Goal: Task Accomplishment & Management: Manage account settings

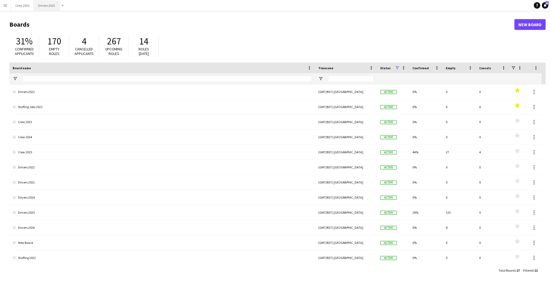
click at [45, 7] on button "Drivers 2025 Close" at bounding box center [47, 5] width 26 height 11
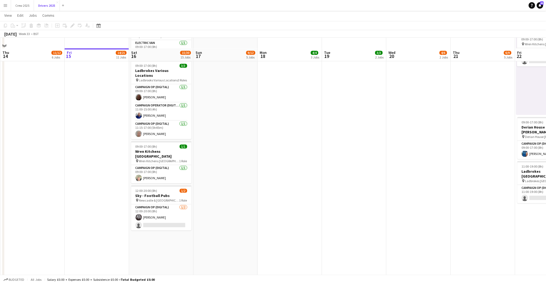
scroll to position [1113, 0]
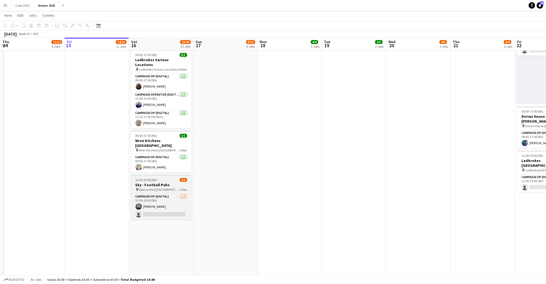
click at [137, 183] on h3 "Sky - Football Pubs" at bounding box center [161, 185] width 60 height 5
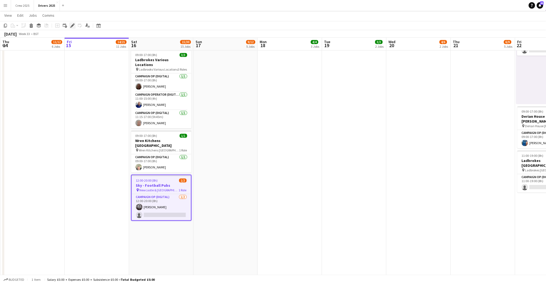
click at [71, 25] on icon "Edit" at bounding box center [72, 25] width 4 height 4
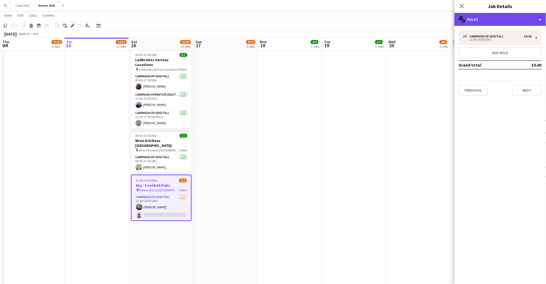
click at [483, 18] on div "multiple-users-add Roles" at bounding box center [500, 19] width 92 height 13
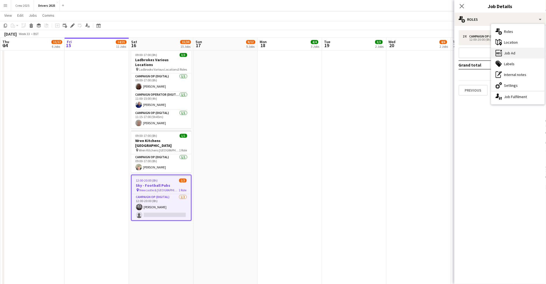
click at [510, 53] on div "ads-window Job Ad" at bounding box center [517, 53] width 53 height 11
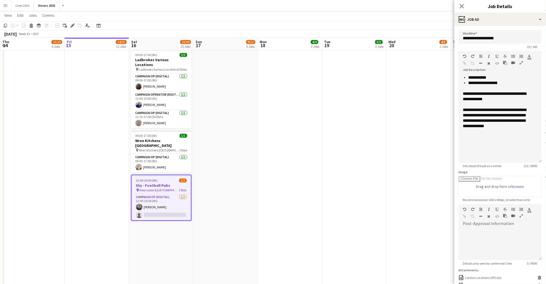
drag, startPoint x: 539, startPoint y: 105, endPoint x: 543, endPoint y: 160, distance: 55.4
click at [543, 160] on mat-expansion-panel "**********" at bounding box center [500, 155] width 92 height 258
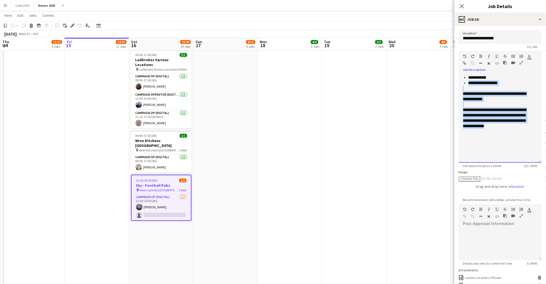
drag, startPoint x: 508, startPoint y: 125, endPoint x: 455, endPoint y: 85, distance: 67.2
click at [455, 85] on form "**********" at bounding box center [500, 179] width 92 height 299
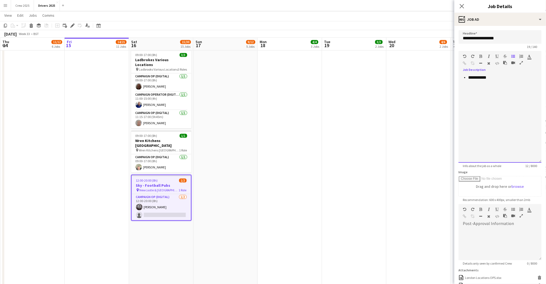
click at [492, 91] on div "**********" at bounding box center [500, 119] width 83 height 88
click at [512, 55] on icon "button" at bounding box center [513, 56] width 4 height 4
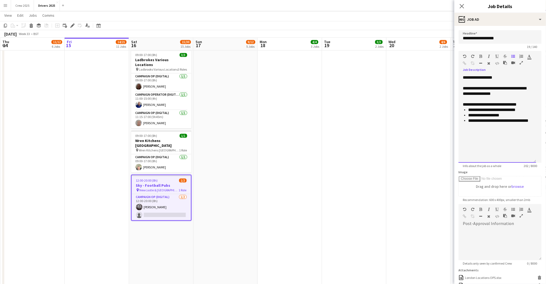
drag, startPoint x: 467, startPoint y: 108, endPoint x: 472, endPoint y: 117, distance: 10.0
click at [467, 108] on ul "**********" at bounding box center [497, 118] width 69 height 22
click at [474, 141] on div "**********" at bounding box center [498, 119] width 78 height 88
click at [480, 134] on div "**********" at bounding box center [498, 119] width 78 height 88
click at [504, 141] on div "**********" at bounding box center [497, 144] width 69 height 11
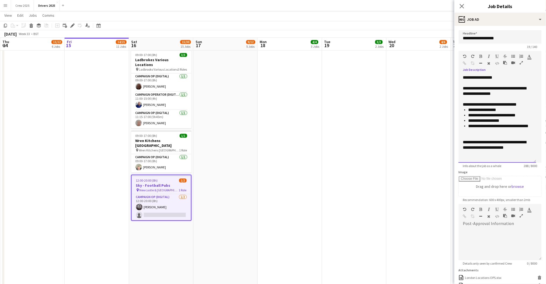
click at [518, 144] on div "**********" at bounding box center [497, 144] width 69 height 11
click at [505, 139] on div "**********" at bounding box center [497, 144] width 69 height 11
drag, startPoint x: 523, startPoint y: 114, endPoint x: 466, endPoint y: 115, distance: 56.8
click at [466, 115] on ul "**********" at bounding box center [497, 120] width 69 height 27
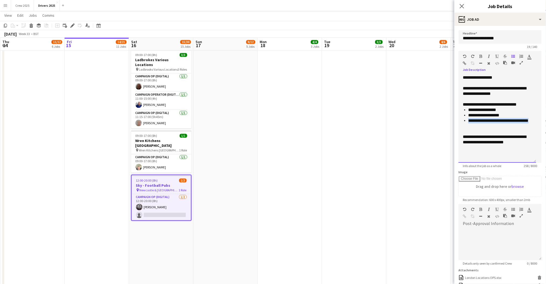
drag, startPoint x: 481, startPoint y: 125, endPoint x: 460, endPoint y: 120, distance: 21.4
click at [460, 120] on div "**********" at bounding box center [498, 119] width 78 height 88
click at [511, 133] on div "**********" at bounding box center [497, 128] width 69 height 11
click at [467, 110] on ul "**********" at bounding box center [497, 112] width 69 height 11
click at [498, 145] on div "**********" at bounding box center [498, 119] width 78 height 88
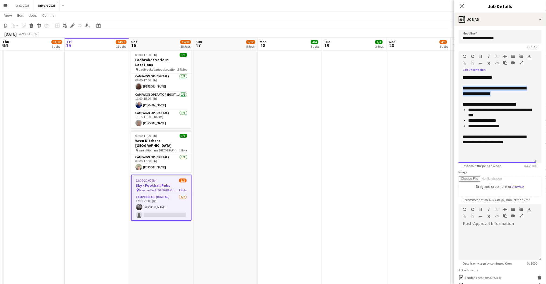
drag, startPoint x: 501, startPoint y: 92, endPoint x: 463, endPoint y: 88, distance: 37.9
click at [463, 88] on div "**********" at bounding box center [497, 91] width 69 height 11
click at [481, 55] on icon "button" at bounding box center [481, 56] width 3 height 4
click at [496, 55] on icon "button" at bounding box center [496, 56] width 3 height 4
click at [522, 97] on div at bounding box center [497, 98] width 69 height 5
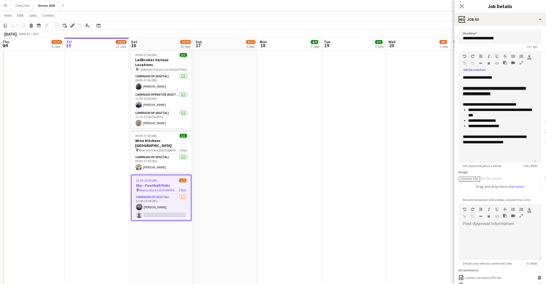
click at [72, 25] on icon "Edit" at bounding box center [72, 25] width 4 height 4
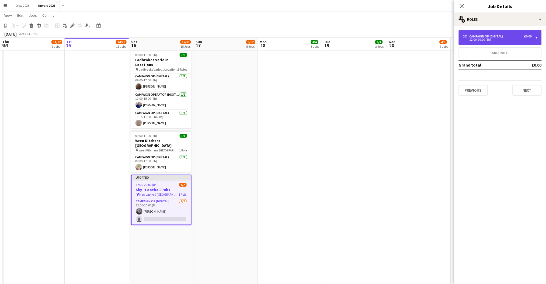
click at [481, 39] on div "12:00-20:00 (8h)" at bounding box center [497, 39] width 69 height 3
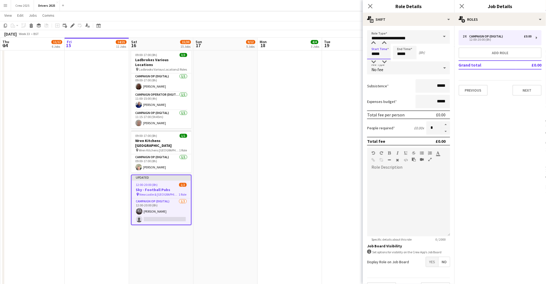
click at [377, 50] on input "*****" at bounding box center [379, 52] width 24 height 13
drag, startPoint x: 372, startPoint y: 62, endPoint x: 376, endPoint y: 60, distance: 3.6
click at [373, 62] on div at bounding box center [373, 61] width 11 height 5
click at [382, 55] on input "*****" at bounding box center [379, 52] width 24 height 13
type input "*****"
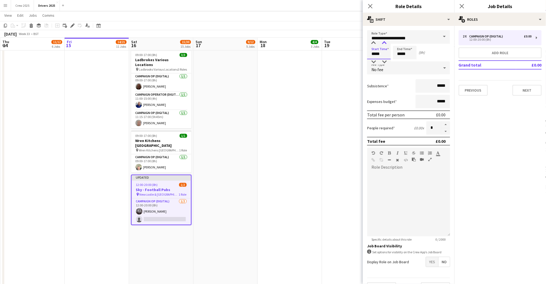
click at [383, 42] on div at bounding box center [384, 42] width 11 height 5
click at [406, 56] on input "*****" at bounding box center [405, 52] width 24 height 13
click at [399, 59] on div at bounding box center [399, 61] width 11 height 5
click at [399, 42] on div at bounding box center [399, 42] width 11 height 5
click at [410, 59] on div at bounding box center [410, 61] width 11 height 5
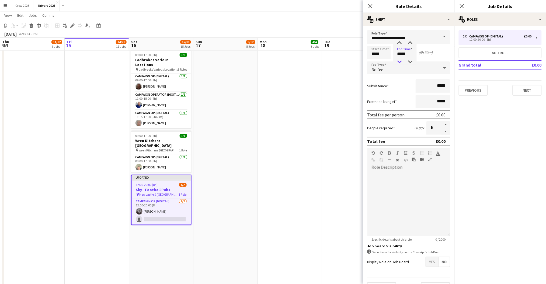
click at [400, 60] on div at bounding box center [399, 61] width 11 height 5
click at [411, 60] on div at bounding box center [410, 61] width 11 height 5
type input "*****"
click at [411, 60] on div at bounding box center [410, 61] width 11 height 5
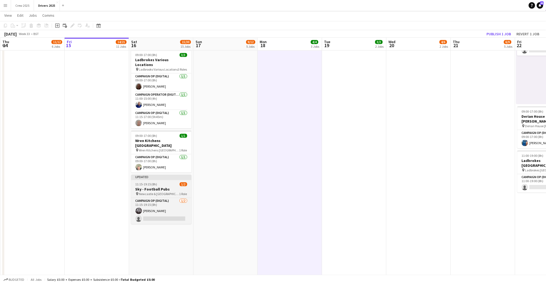
click at [158, 176] on app-job-card "Updated 11:15-19:15 (8h) 1/2 Sky - Football Pubs pin Newcastle & London 1 Role …" at bounding box center [161, 199] width 60 height 49
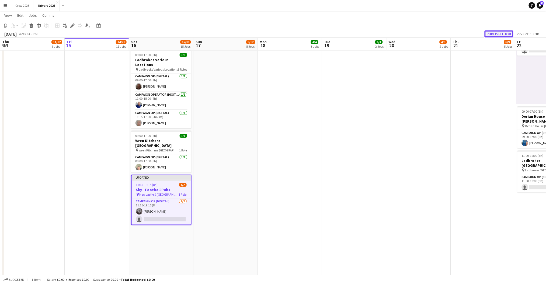
click at [494, 33] on button "Publish 1 job" at bounding box center [498, 33] width 29 height 7
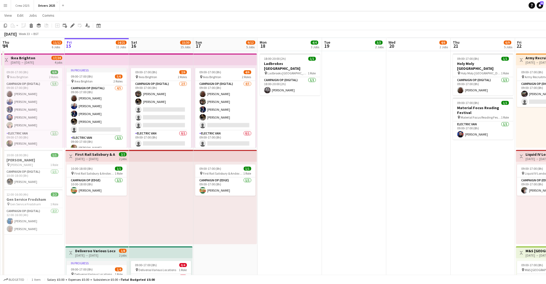
scroll to position [0, 128]
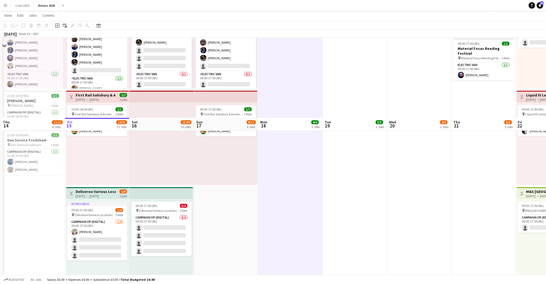
scroll to position [539, 0]
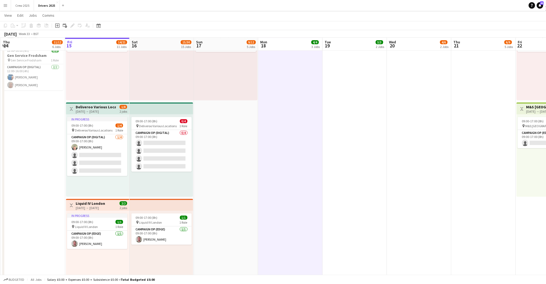
click at [225, 157] on app-date-cell "09:00-14:00 (5h) 1/1 pin JD Sports [PERSON_NAME] 1 Role Campaign Op (Digital) […" at bounding box center [226, 238] width 64 height 1433
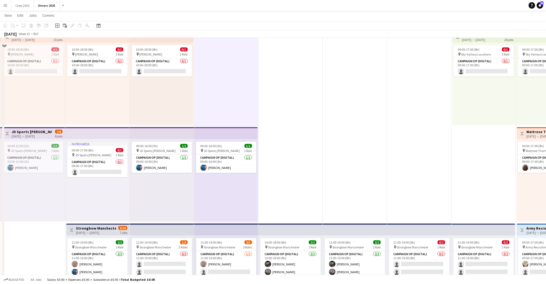
scroll to position [0, 0]
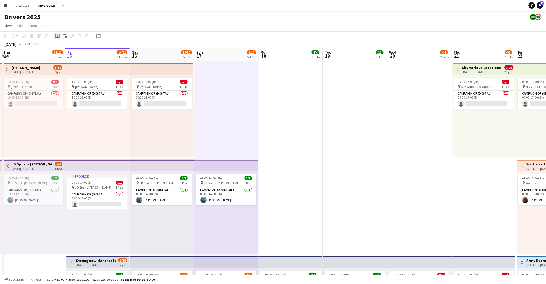
click at [58, 34] on icon at bounding box center [57, 36] width 4 height 4
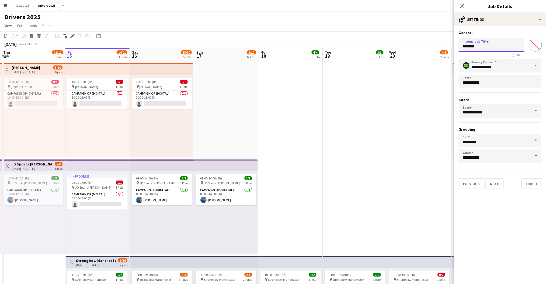
click at [491, 48] on input "*******" at bounding box center [492, 44] width 66 height 13
type input "**********"
click at [496, 183] on button "Next" at bounding box center [494, 183] width 18 height 11
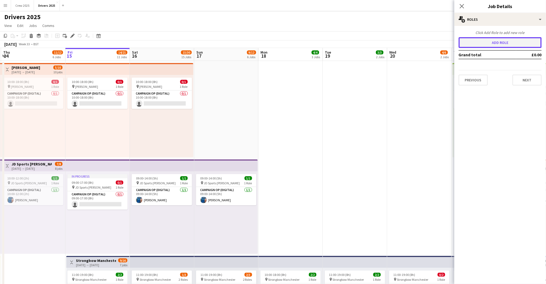
click at [512, 38] on button "Add role" at bounding box center [500, 42] width 83 height 11
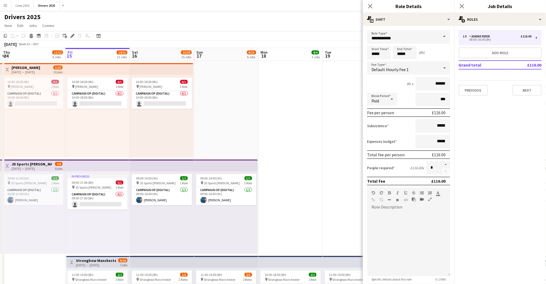
click at [442, 38] on span at bounding box center [444, 36] width 11 height 13
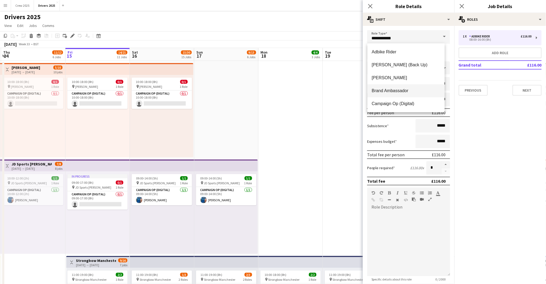
scroll to position [36, 0]
click at [416, 83] on span "Campaign Op (Edge)" at bounding box center [406, 80] width 69 height 5
type input "**********"
type input "*****"
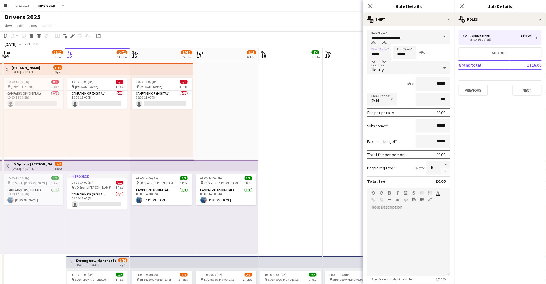
click at [374, 54] on input "*****" at bounding box center [379, 52] width 24 height 13
type input "*****"
click at [372, 43] on div at bounding box center [373, 42] width 11 height 5
click at [398, 50] on input "*****" at bounding box center [405, 52] width 24 height 13
type input "*****"
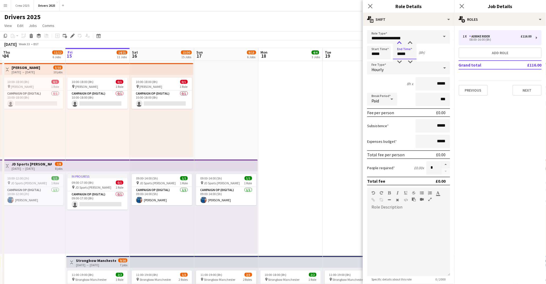
click at [400, 43] on div at bounding box center [399, 42] width 11 height 5
click at [379, 71] on span "Hourly" at bounding box center [377, 69] width 12 height 5
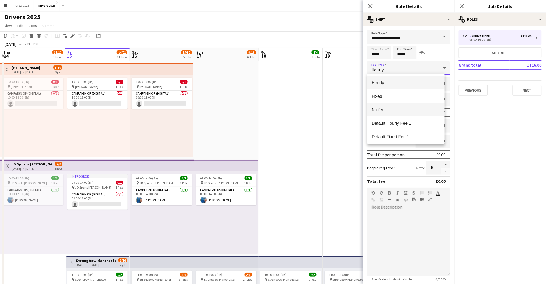
click at [398, 106] on mat-option "No fee" at bounding box center [406, 109] width 78 height 13
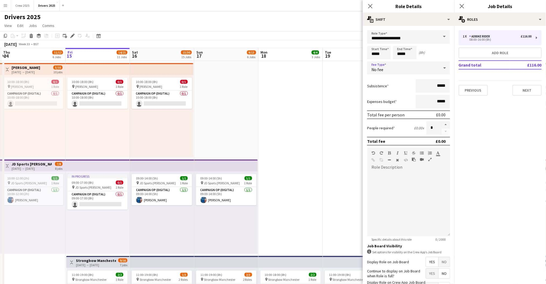
click at [440, 259] on span "No" at bounding box center [443, 262] width 11 height 10
click at [527, 89] on button "Next" at bounding box center [526, 90] width 29 height 11
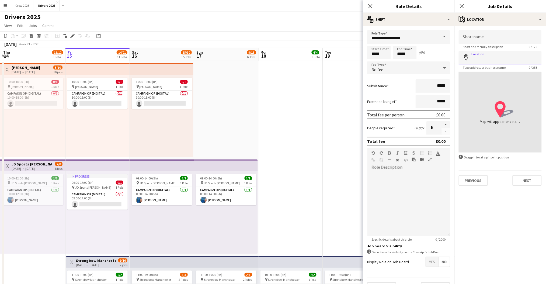
click at [497, 54] on input "Location" at bounding box center [500, 57] width 83 height 13
type input "**********"
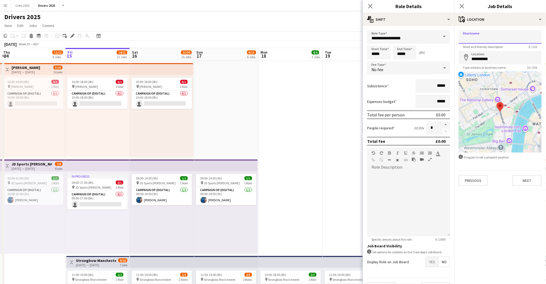
click at [481, 34] on input "Shortname" at bounding box center [500, 36] width 83 height 13
type input "**********"
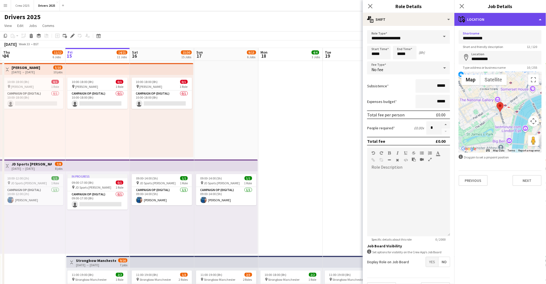
click at [497, 23] on div "maps-pin-1 Location" at bounding box center [500, 19] width 92 height 13
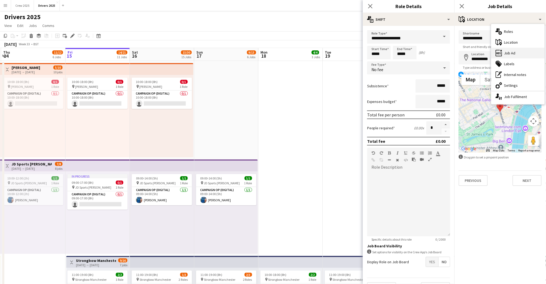
click at [506, 51] on div "ads-window Job Ad" at bounding box center [517, 53] width 53 height 11
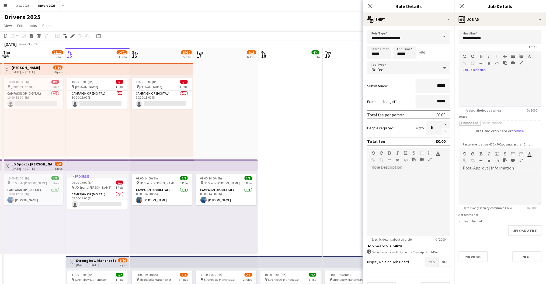
click at [494, 79] on div at bounding box center [500, 91] width 83 height 32
click at [516, 75] on div "**********" at bounding box center [500, 91] width 83 height 32
click at [509, 83] on div "**********" at bounding box center [500, 91] width 83 height 32
drag, startPoint x: 464, startPoint y: 77, endPoint x: 468, endPoint y: 83, distance: 7.4
click at [465, 79] on div "**********" at bounding box center [500, 91] width 83 height 32
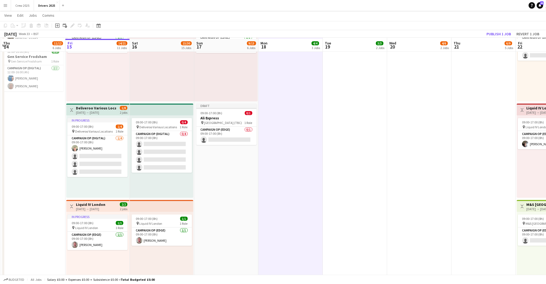
scroll to position [539, 0]
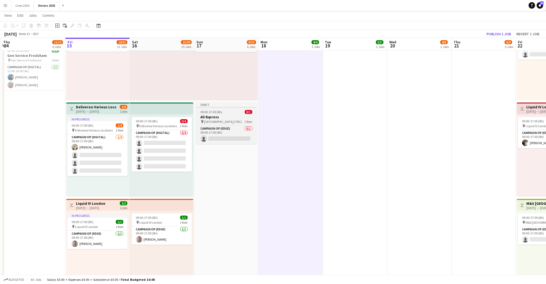
click at [225, 108] on app-job-card "Draft 09:00-17:00 (8h) 0/1 Ali Express pin [GEOGRAPHIC_DATA] (TBC) 1 Role Campa…" at bounding box center [226, 122] width 60 height 41
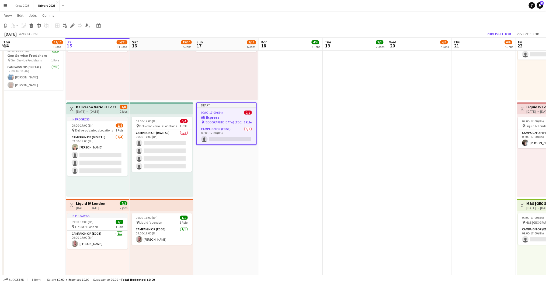
click at [221, 107] on div at bounding box center [226, 107] width 59 height 1
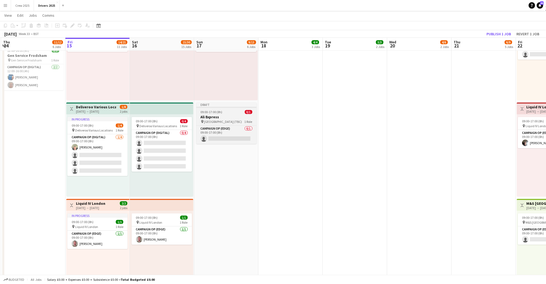
click at [221, 104] on div "Draft" at bounding box center [226, 104] width 60 height 4
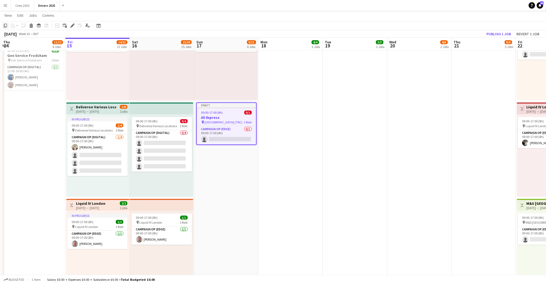
click at [7, 25] on icon at bounding box center [5, 26] width 3 height 4
click at [281, 126] on app-date-cell "10:00-18:00 (8h) 2/2 pin Strongbow Manchester 1 Role Campaign Op (Digital) [DAT…" at bounding box center [290, 238] width 64 height 1433
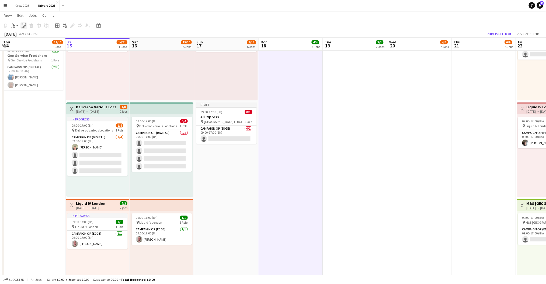
click at [25, 25] on icon at bounding box center [25, 26] width 2 height 2
click at [351, 110] on app-date-cell "11:00-19:00 (8h) 2/2 pin Strongbow Manchester 1 Role Campaign Op (Digital) [DAT…" at bounding box center [355, 238] width 64 height 1433
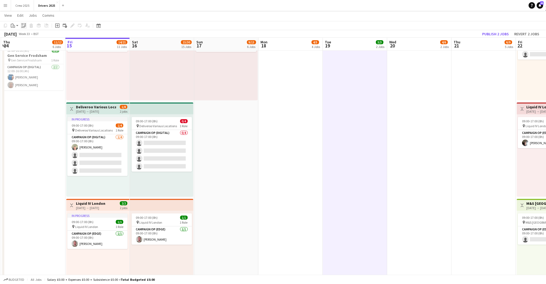
click at [24, 26] on icon "Paste linked Job" at bounding box center [24, 25] width 4 height 4
click at [412, 96] on app-date-cell "11:00-19:00 (8h) 0/2 pin Strongbow Manchester 1 Role Campaign Op (Digital) 0/2 …" at bounding box center [419, 238] width 64 height 1433
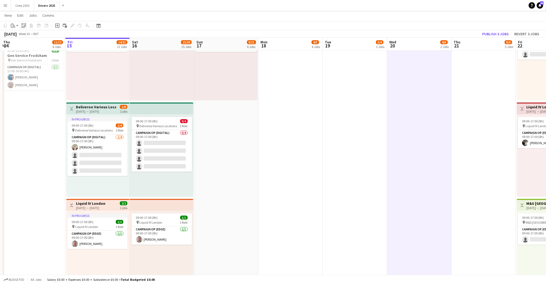
click at [22, 26] on icon "Paste linked Job" at bounding box center [24, 25] width 4 height 4
click at [466, 97] on app-date-cell "Toggle View Sky Various Locations [DATE] → [DATE] 0/28 28 jobs 09:00-17:00 (8h)…" at bounding box center [484, 238] width 64 height 1433
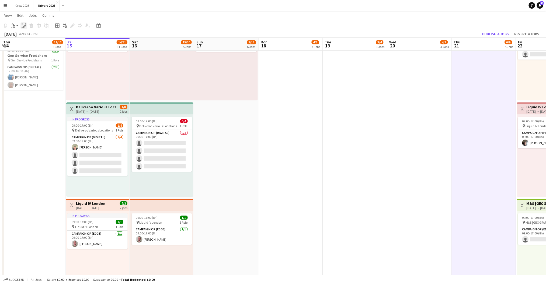
click at [25, 26] on icon "Paste linked Job" at bounding box center [24, 25] width 4 height 4
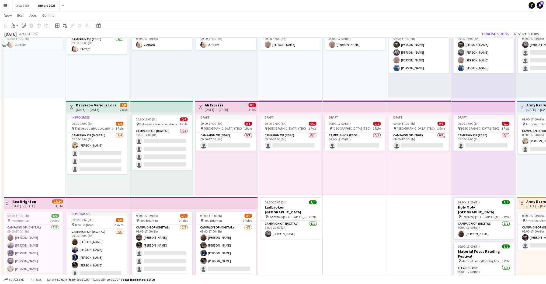
scroll to position [359, 0]
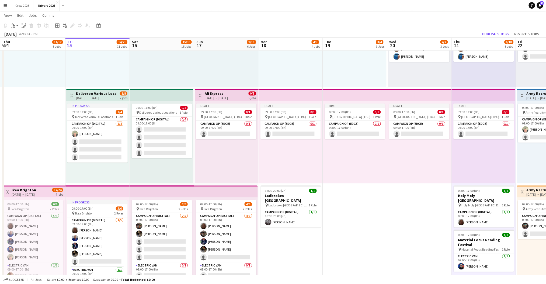
click at [219, 94] on h3 "Ali Express" at bounding box center [216, 93] width 23 height 5
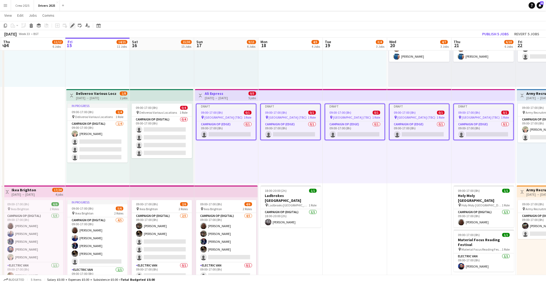
click at [70, 23] on icon "Edit" at bounding box center [72, 25] width 4 height 4
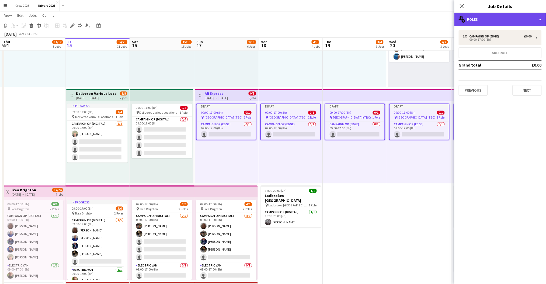
click at [473, 23] on div "multiple-users-add Roles" at bounding box center [500, 19] width 92 height 13
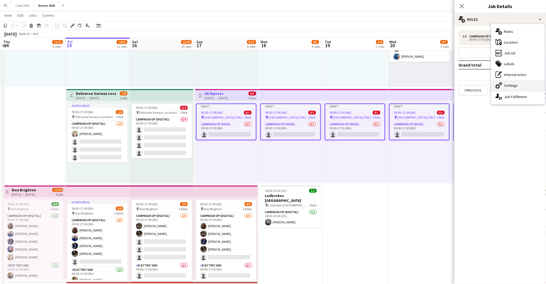
click at [518, 83] on div "cog-double-3 Settings" at bounding box center [517, 85] width 53 height 11
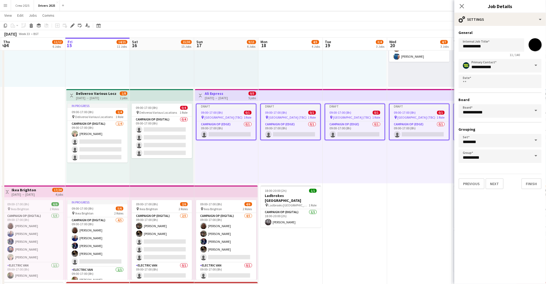
click at [535, 44] on input "*******" at bounding box center [534, 44] width 19 height 19
type input "*******"
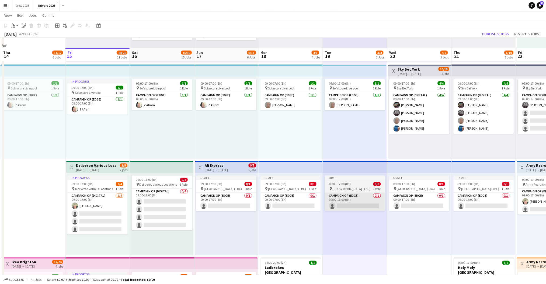
scroll to position [323, 0]
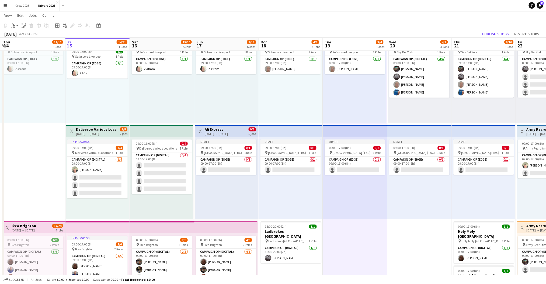
click at [226, 131] on h3 "Ali Express" at bounding box center [216, 129] width 23 height 5
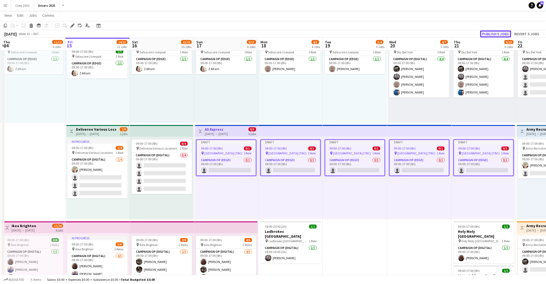
click at [491, 31] on button "Publish 5 jobs" at bounding box center [495, 33] width 31 height 7
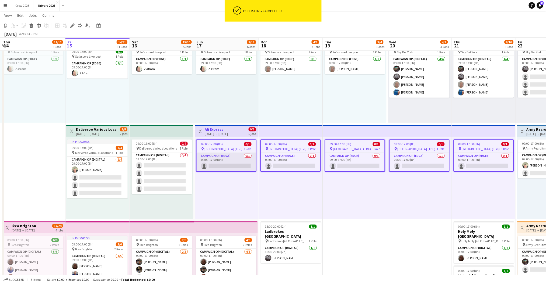
click at [214, 163] on app-card-role "Campaign Op (Edge) 0/1 09:00-17:00 (8h) single-neutral-actions" at bounding box center [226, 162] width 59 height 18
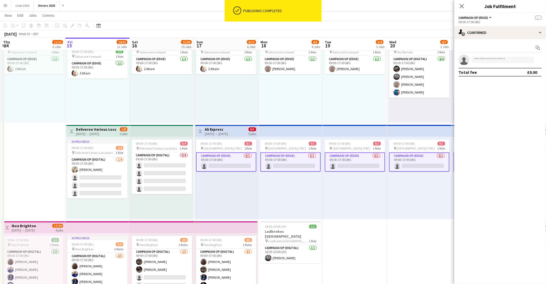
click at [218, 160] on app-card-role "Campaign Op (Edge) 0/1 09:00-17:00 (8h) single-neutral-actions" at bounding box center [226, 161] width 60 height 19
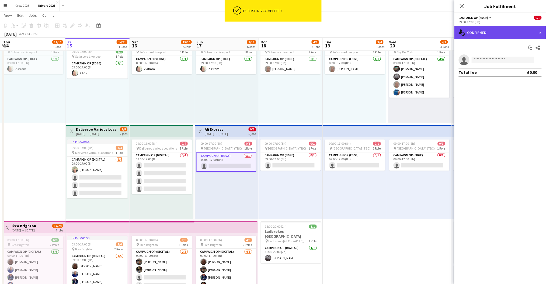
click at [484, 33] on div "single-neutral-actions-check-2 Confirmed" at bounding box center [500, 32] width 92 height 13
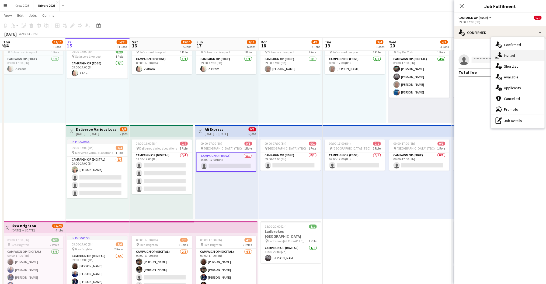
click at [504, 58] on div "single-neutral-actions-share-1 Invited" at bounding box center [517, 55] width 53 height 11
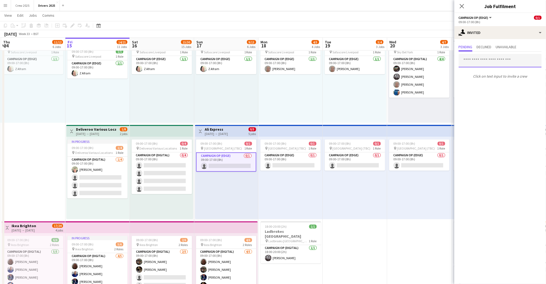
click at [481, 58] on input "text" at bounding box center [500, 60] width 83 height 13
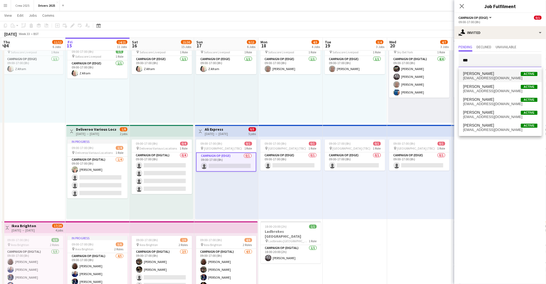
type input "***"
click at [483, 75] on span "[PERSON_NAME]" at bounding box center [478, 73] width 31 height 5
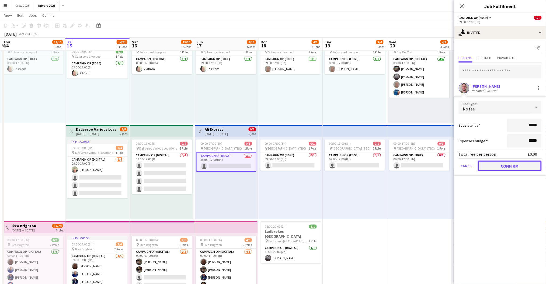
click at [503, 164] on button "Confirm" at bounding box center [510, 165] width 64 height 11
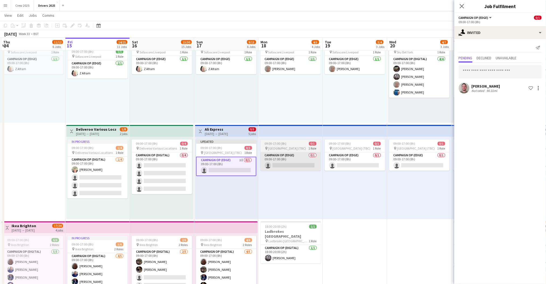
click at [302, 170] on app-card-role "Campaign Op (Edge) 0/1 09:00-17:00 (8h) single-neutral-actions" at bounding box center [290, 161] width 60 height 18
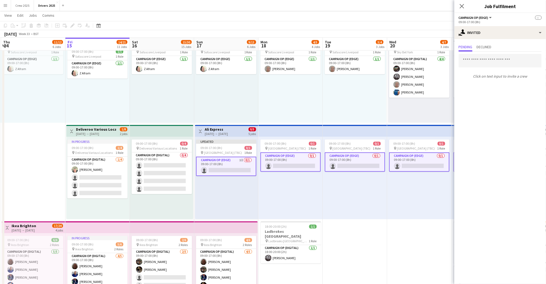
click at [295, 164] on app-card-role "Campaign Op (Edge) 0/1 09:00-17:00 (8h) single-neutral-actions" at bounding box center [290, 161] width 60 height 19
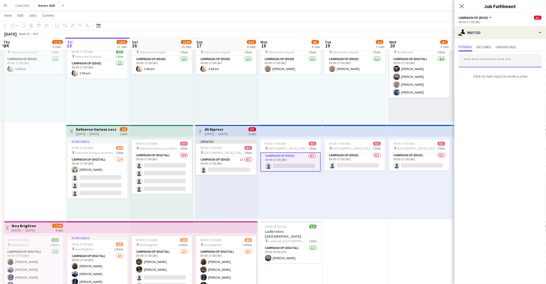
click at [485, 65] on input "text" at bounding box center [500, 60] width 83 height 13
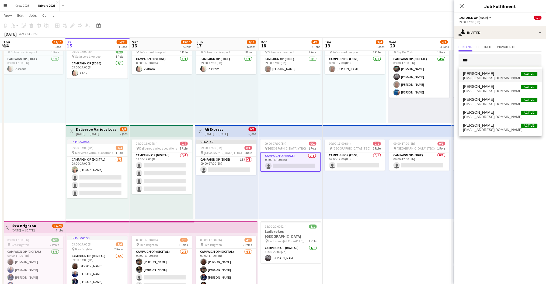
type input "***"
click at [489, 72] on span "[PERSON_NAME] Active" at bounding box center [500, 73] width 74 height 5
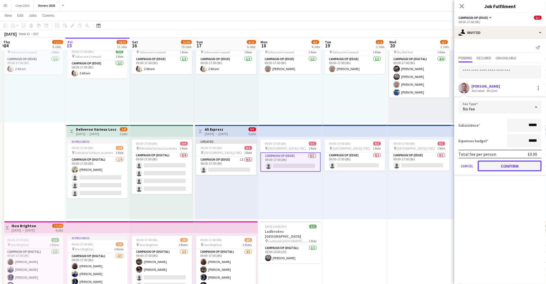
click at [501, 165] on button "Confirm" at bounding box center [510, 165] width 64 height 11
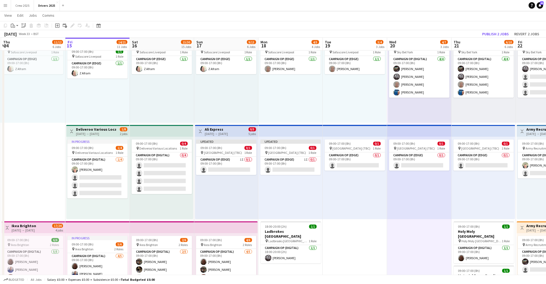
click at [223, 132] on div "[DATE] → [DATE]" at bounding box center [216, 134] width 23 height 4
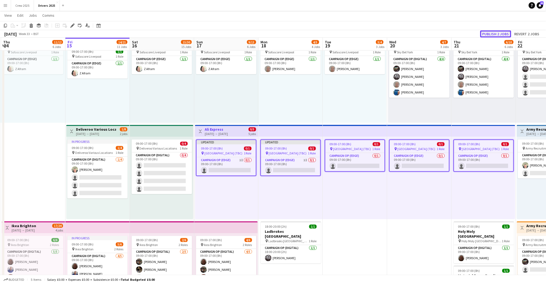
click at [496, 32] on button "Publish 2 jobs" at bounding box center [495, 33] width 31 height 7
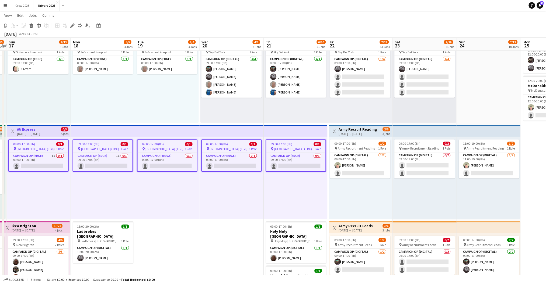
drag, startPoint x: 401, startPoint y: 245, endPoint x: 213, endPoint y: 252, distance: 188.1
click at [152, 164] on app-card-role "Campaign Op (Edge) 0/1 09:00-17:00 (8h) single-neutral-actions" at bounding box center [166, 162] width 59 height 18
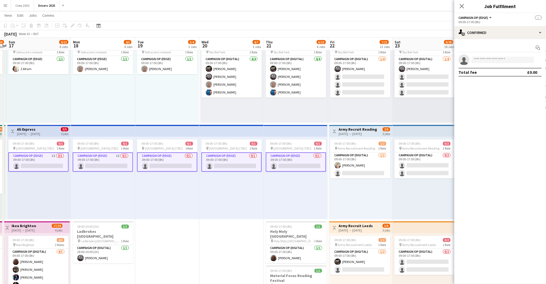
click at [166, 202] on div "09:00-17:00 (8h) 0/1 pin [GEOGRAPHIC_DATA] (TBC) 1 Role Campaign Op (Edge) 0/1 …" at bounding box center [167, 178] width 64 height 82
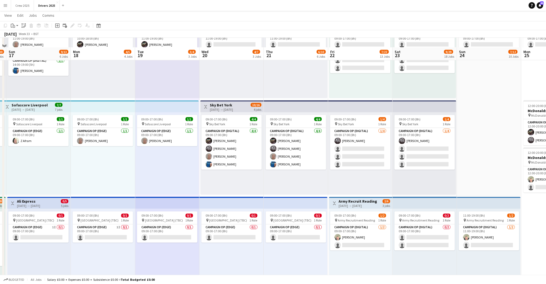
scroll to position [287, 0]
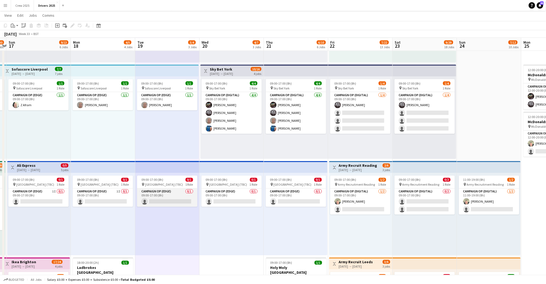
click at [165, 195] on app-card-role "Campaign Op (Edge) 0/1 09:00-17:00 (8h) single-neutral-actions" at bounding box center [167, 197] width 60 height 18
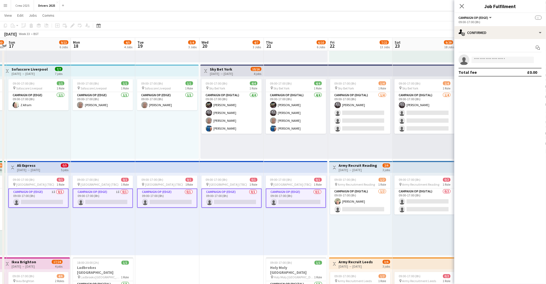
click at [162, 198] on app-card-role "Campaign Op (Edge) 0/1 09:00-17:00 (8h) single-neutral-actions" at bounding box center [167, 197] width 60 height 19
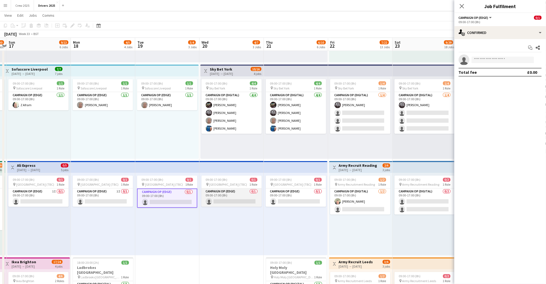
drag, startPoint x: 216, startPoint y: 194, endPoint x: 223, endPoint y: 194, distance: 6.5
click at [216, 194] on app-card-role "Campaign Op (Edge) 0/1 09:00-17:00 (8h) single-neutral-actions" at bounding box center [231, 197] width 60 height 18
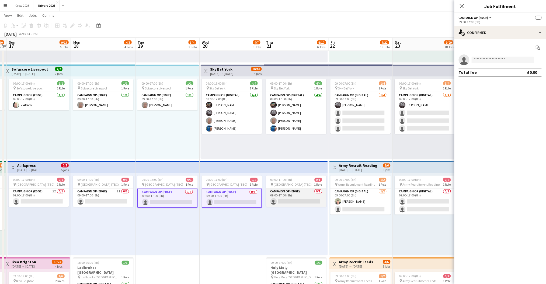
click at [300, 194] on app-card-role "Campaign Op (Edge) 0/1 09:00-17:00 (8h) single-neutral-actions" at bounding box center [296, 197] width 60 height 18
click at [484, 26] on app-options-switcher "Campaign Op (Edge) All roles Campaign Op (Edge) -- 09:00-17:00 (8h)" at bounding box center [500, 19] width 92 height 13
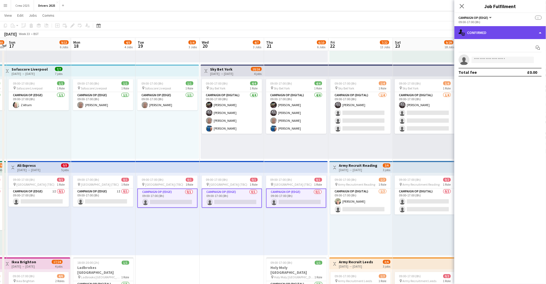
click at [487, 32] on div "single-neutral-actions-check-2 Confirmed" at bounding box center [500, 32] width 92 height 13
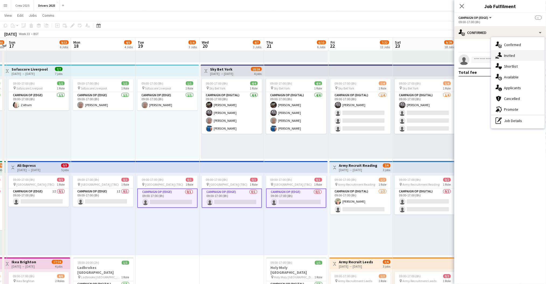
click at [511, 56] on div "single-neutral-actions-share-1 Invited" at bounding box center [517, 55] width 53 height 11
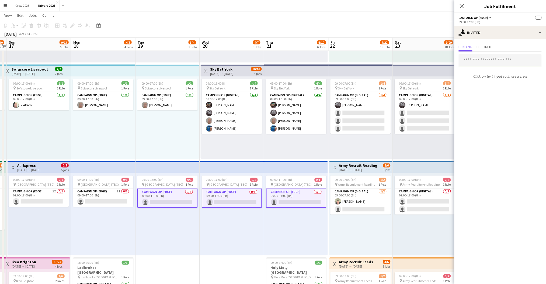
click at [476, 58] on input "text" at bounding box center [500, 60] width 83 height 13
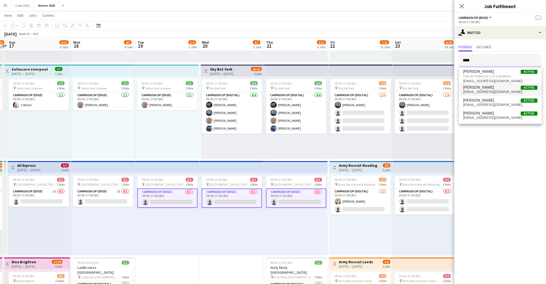
type input "****"
click at [491, 85] on span "[PERSON_NAME] Active" at bounding box center [500, 87] width 74 height 5
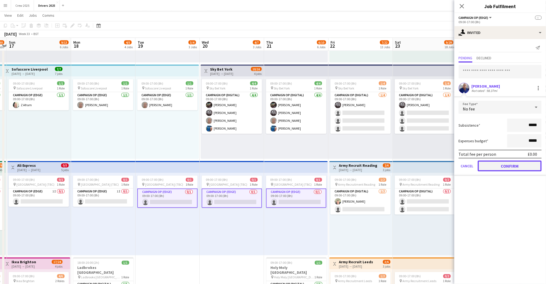
click at [510, 163] on button "Confirm" at bounding box center [510, 165] width 64 height 11
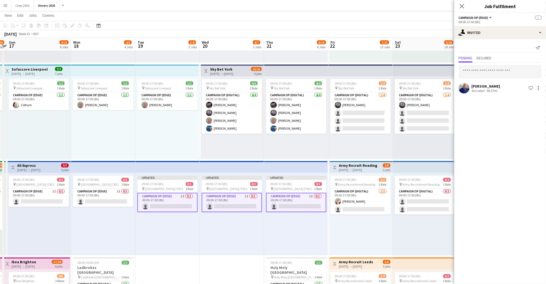
click at [177, 249] on div "Updated 09:00-17:00 (8h) 0/1 pin London (TBC) 1 Role Campaign Op (Edge) 1I 0/1 …" at bounding box center [167, 214] width 64 height 82
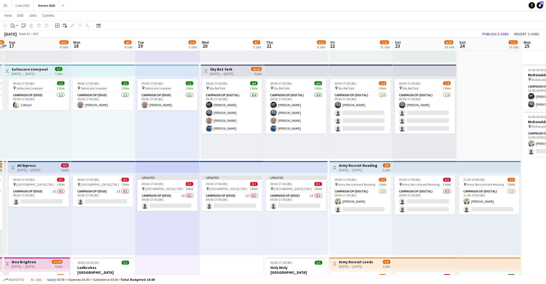
click at [40, 168] on div "[DATE] → [DATE]" at bounding box center [28, 170] width 23 height 4
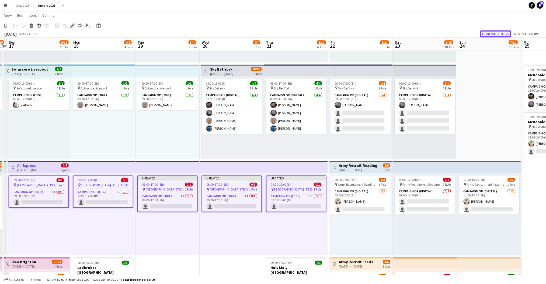
click at [495, 33] on button "Publish 3 jobs" at bounding box center [495, 33] width 31 height 7
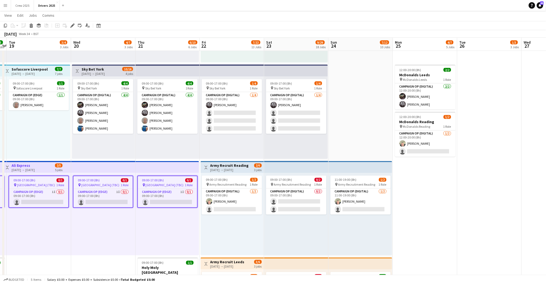
scroll to position [0, 164]
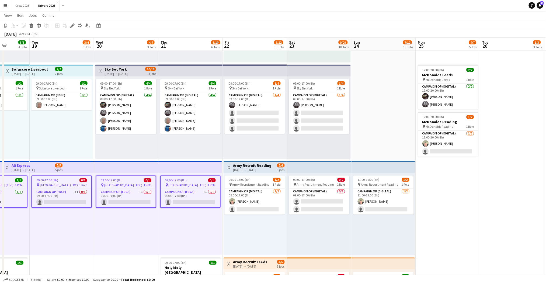
drag, startPoint x: 393, startPoint y: 242, endPoint x: 286, endPoint y: 237, distance: 106.7
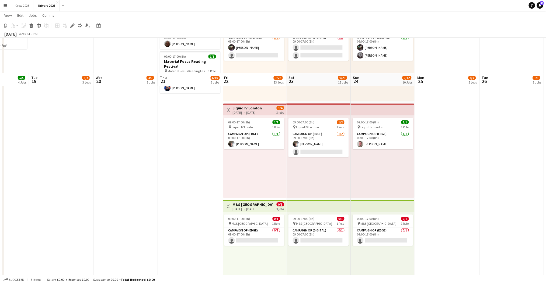
scroll to position [574, 0]
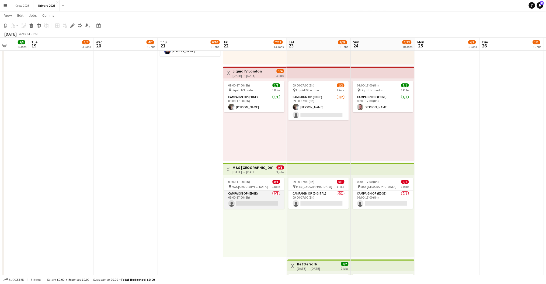
click at [254, 201] on app-card-role "Campaign Op (Edge) 0/1 09:00-17:00 (8h) single-neutral-actions" at bounding box center [254, 199] width 60 height 18
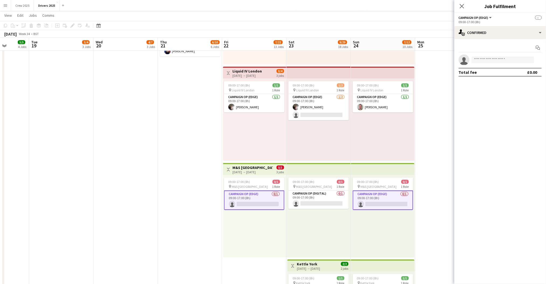
click at [253, 200] on app-card-role "Campaign Op (Edge) 0/1 09:00-17:00 (8h) single-neutral-actions" at bounding box center [254, 199] width 60 height 19
click at [252, 202] on app-card-role "Campaign Op (Edge) 0/1 09:00-17:00 (8h) single-neutral-actions" at bounding box center [254, 199] width 60 height 19
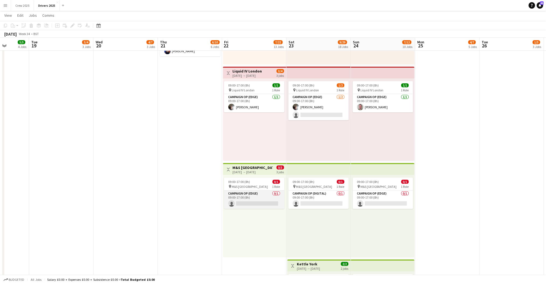
click at [261, 201] on app-card-role "Campaign Op (Edge) 0/1 09:00-17:00 (8h) single-neutral-actions" at bounding box center [254, 199] width 60 height 18
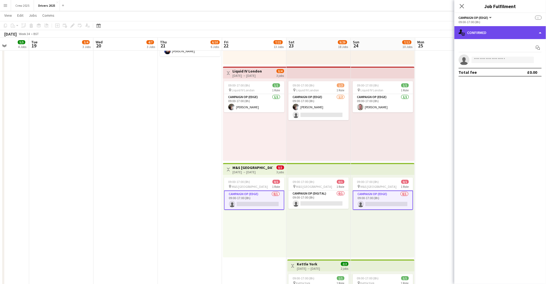
click at [484, 30] on div "single-neutral-actions-check-2 Confirmed" at bounding box center [500, 32] width 92 height 13
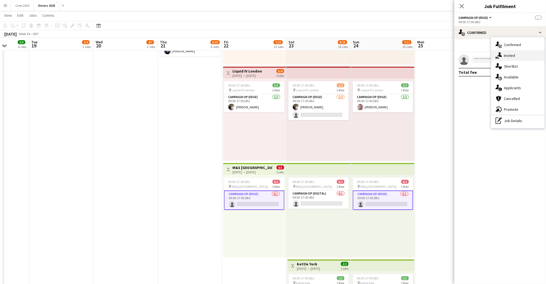
click at [505, 58] on div "single-neutral-actions-share-1 Invited" at bounding box center [517, 55] width 53 height 11
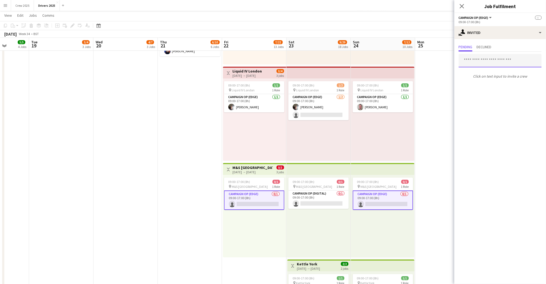
click at [478, 60] on input "text" at bounding box center [500, 60] width 83 height 13
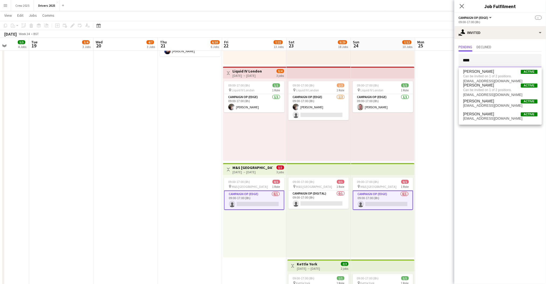
type input "****"
click at [243, 201] on app-card-role "Campaign Op (Edge) 0/1 09:00-17:00 (8h) single-neutral-actions" at bounding box center [254, 199] width 60 height 19
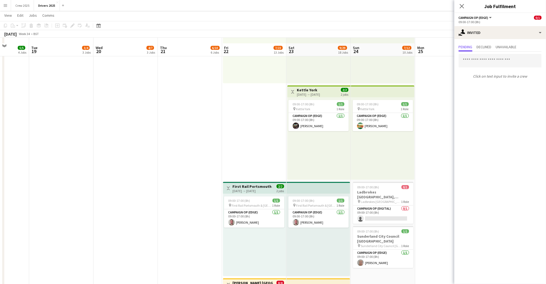
scroll to position [610, 0]
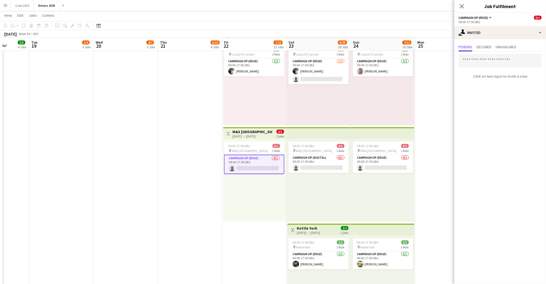
click at [258, 161] on app-card-role "Campaign Op (Edge) 0/1 09:00-17:00 (8h) single-neutral-actions" at bounding box center [254, 164] width 60 height 19
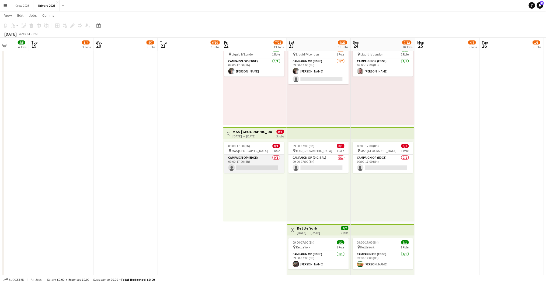
click at [254, 165] on app-card-role "Campaign Op (Edge) 0/1 09:00-17:00 (8h) single-neutral-actions" at bounding box center [254, 164] width 60 height 18
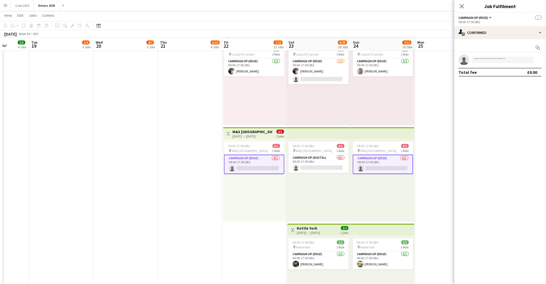
click at [260, 164] on app-card-role "Campaign Op (Edge) 0/1 09:00-17:00 (8h) single-neutral-actions" at bounding box center [254, 164] width 60 height 19
click at [384, 165] on app-card-role "Campaign Op (Edge) 0/1 09:00-17:00 (8h) single-neutral-actions" at bounding box center [383, 164] width 60 height 18
click at [481, 31] on div "single-neutral-actions-check-2 Confirmed" at bounding box center [500, 32] width 92 height 13
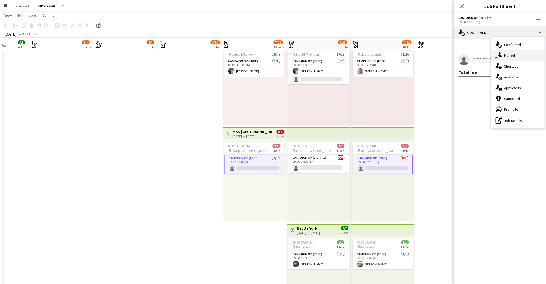
click at [504, 55] on div "single-neutral-actions-share-1 Invited" at bounding box center [517, 55] width 53 height 11
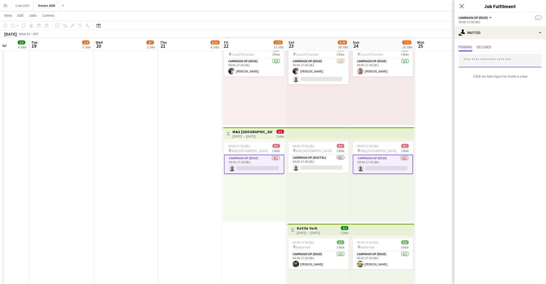
click at [505, 60] on input "text" at bounding box center [500, 60] width 83 height 13
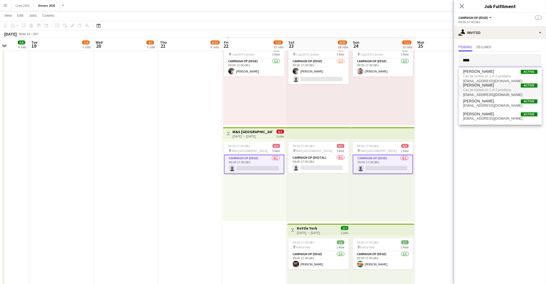
type input "****"
click at [493, 86] on span "[PERSON_NAME] Active" at bounding box center [500, 85] width 74 height 5
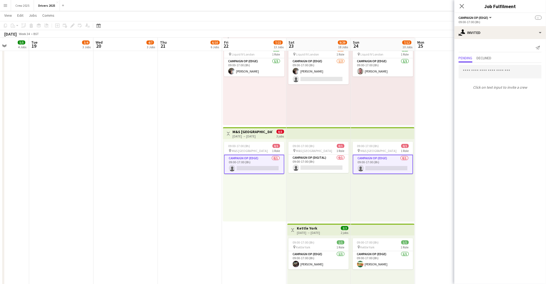
click at [5, 4] on app-icon "Menu" at bounding box center [5, 5] width 4 height 4
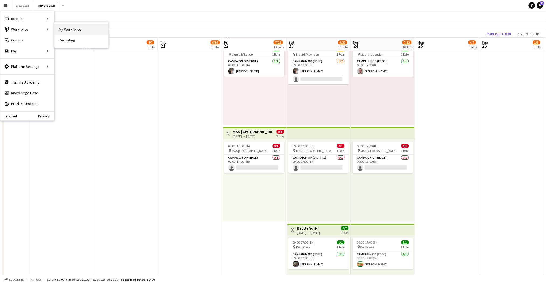
click at [68, 27] on link "My Workforce" at bounding box center [81, 29] width 54 height 11
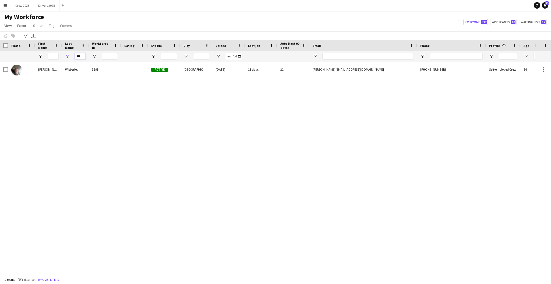
click at [84, 56] on input "***" at bounding box center [80, 56] width 11 height 6
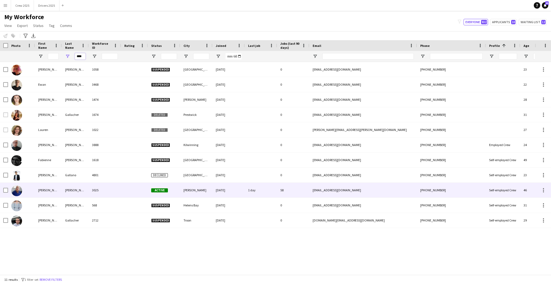
type input "****"
click at [101, 191] on div "3025" at bounding box center [105, 190] width 32 height 15
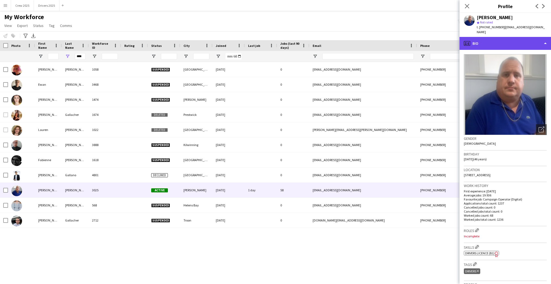
click at [521, 39] on div "profile Bio" at bounding box center [506, 43] width 92 height 13
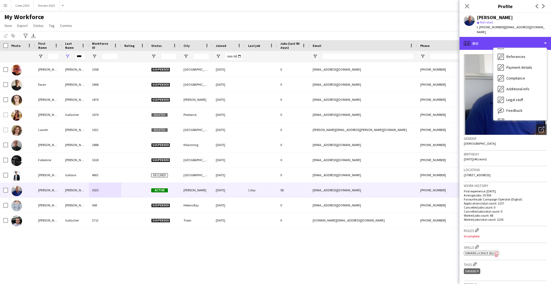
scroll to position [61, 0]
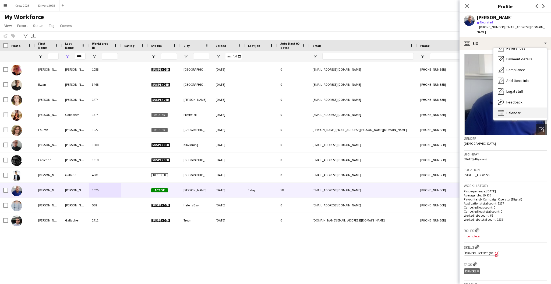
click at [526, 107] on div "Calendar Calendar" at bounding box center [520, 112] width 53 height 11
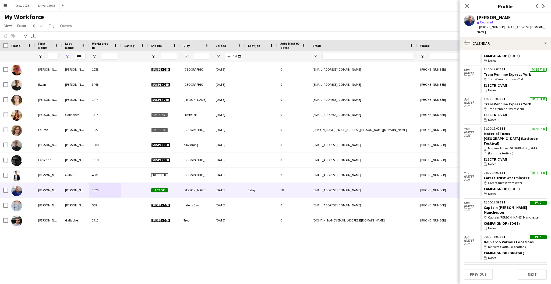
scroll to position [646, 0]
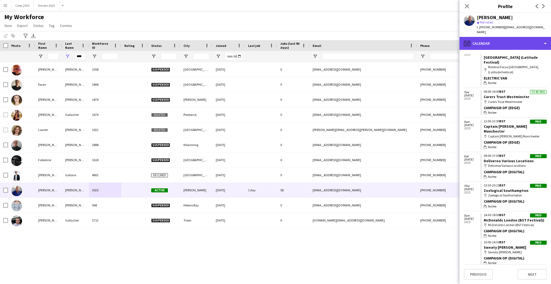
click at [492, 42] on div "calendar-full Calendar" at bounding box center [506, 43] width 92 height 13
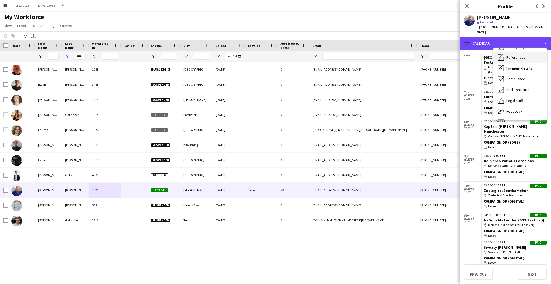
scroll to position [61, 0]
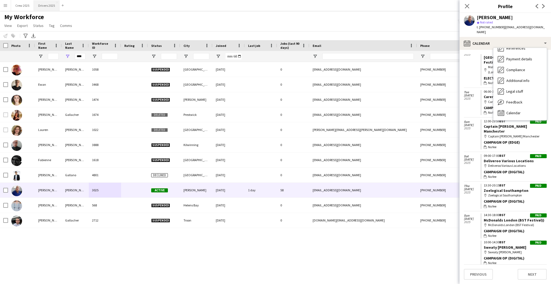
click at [51, 8] on button "Drivers 2025 Close" at bounding box center [47, 5] width 26 height 11
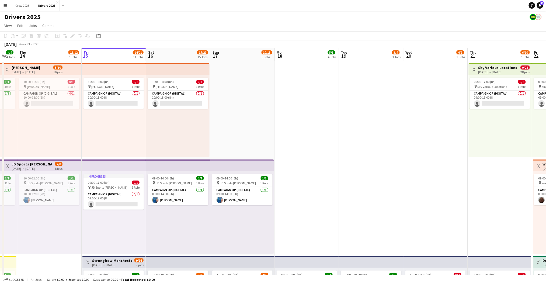
scroll to position [0, 111]
drag, startPoint x: 472, startPoint y: 174, endPoint x: 490, endPoint y: 191, distance: 24.9
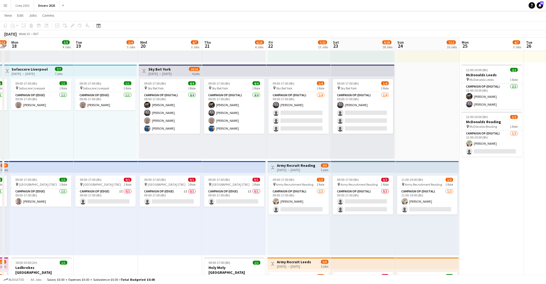
scroll to position [0, 187]
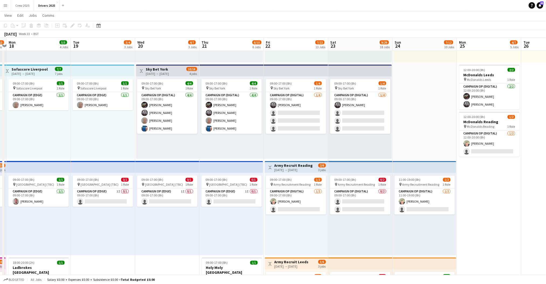
drag, startPoint x: 439, startPoint y: 227, endPoint x: 161, endPoint y: 233, distance: 278.7
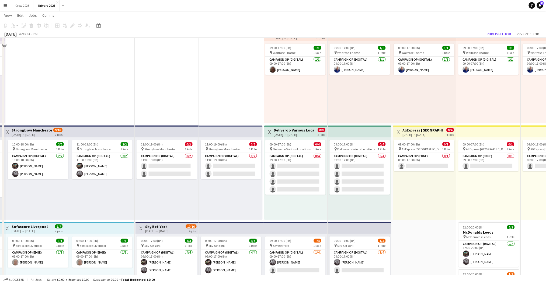
scroll to position [69, 0]
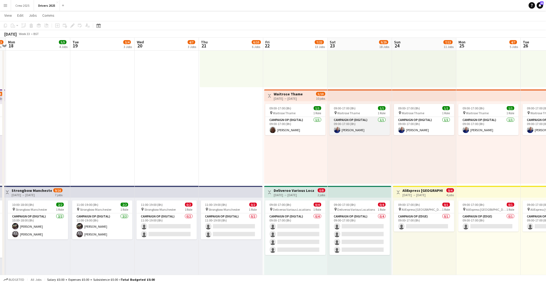
click at [361, 130] on app-card-role "Campaign Op (Digital) [DATE] 09:00-17:00 (8h) [PERSON_NAME]" at bounding box center [360, 126] width 60 height 18
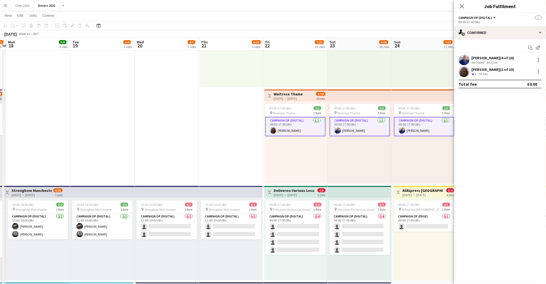
click at [361, 131] on app-card-role "Campaign Op (Digital) [DATE] 09:00-17:00 (8h) [PERSON_NAME]" at bounding box center [360, 126] width 60 height 19
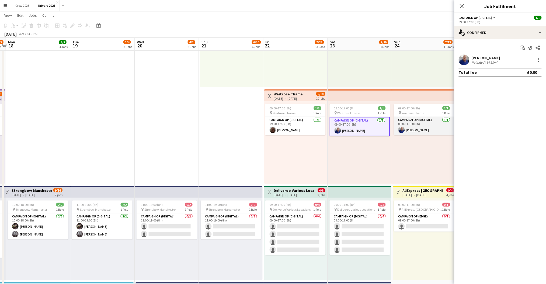
click at [413, 128] on app-card-role "Campaign Op (Digital) [DATE] 09:00-17:00 (8h) [PERSON_NAME]" at bounding box center [424, 126] width 60 height 18
click at [536, 58] on div at bounding box center [538, 60] width 6 height 6
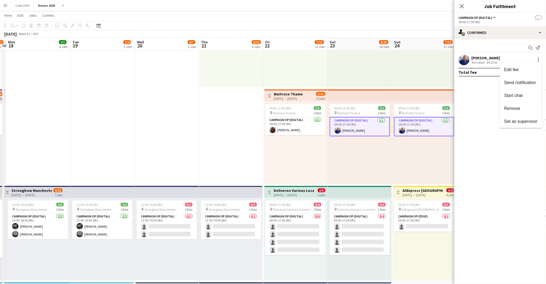
click at [531, 108] on span "Remove" at bounding box center [520, 108] width 33 height 5
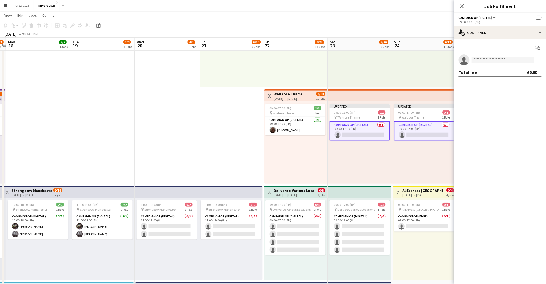
click at [365, 17] on app-page-menu "View Day view expanded Day view collapsed Month view Date picker Jump to [DATE]…" at bounding box center [273, 16] width 546 height 10
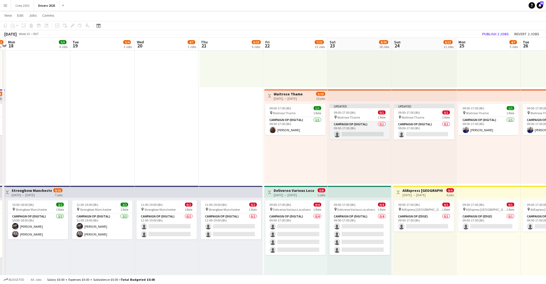
click at [364, 132] on app-card-role "Campaign Op (Digital) 0/1 09:00-17:00 (8h) single-neutral-actions" at bounding box center [360, 130] width 60 height 18
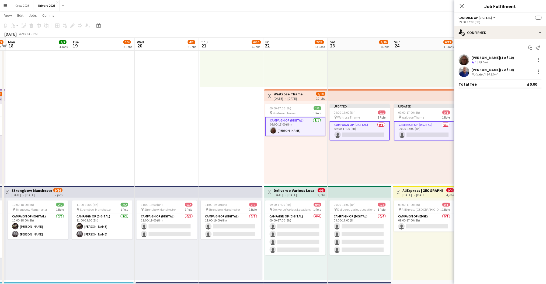
click at [370, 14] on app-page-menu "View Day view expanded Day view collapsed Month view Date picker Jump to [DATE]…" at bounding box center [273, 16] width 546 height 10
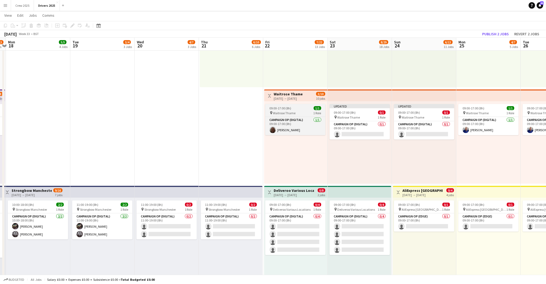
click at [297, 105] on app-job-card "09:00-17:00 (8h) 1/1 pin Waitrose Thame 1 Role Campaign Op (Digital) [DATE] 09:…" at bounding box center [295, 119] width 60 height 31
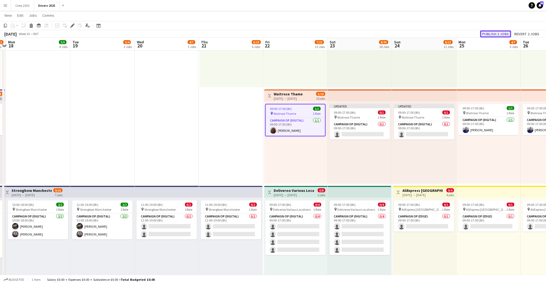
click at [490, 34] on button "Publish 2 jobs" at bounding box center [495, 33] width 31 height 7
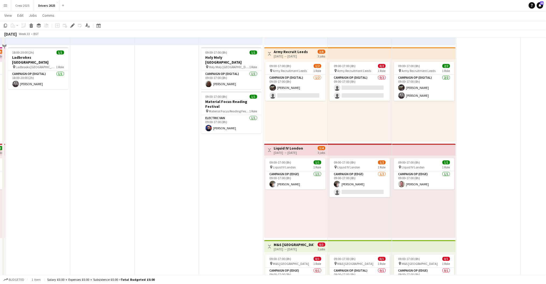
scroll to position [536, 0]
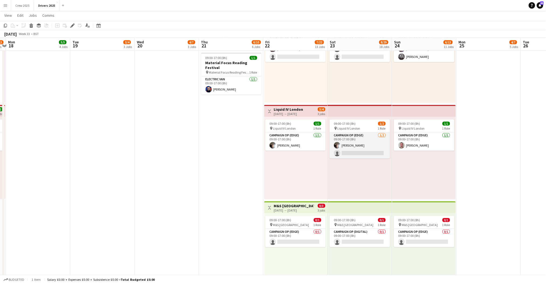
click at [360, 151] on app-card-role "Campaign Op (Edge) [DATE] 09:00-17:00 (8h) [PERSON_NAME] single-neutral-actions" at bounding box center [360, 145] width 60 height 26
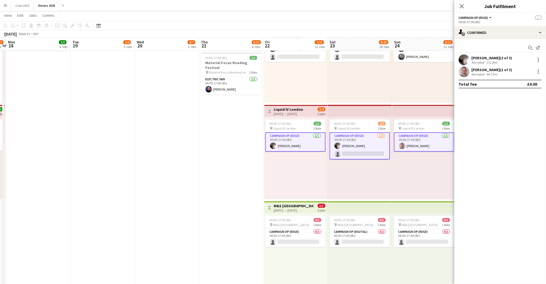
click at [364, 153] on app-card-role "Campaign Op (Edge) [DATE] 09:00-17:00 (8h) [PERSON_NAME] single-neutral-actions" at bounding box center [360, 145] width 60 height 27
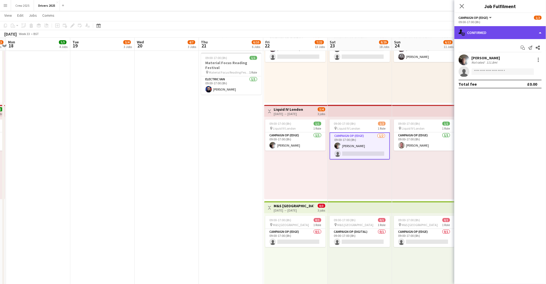
click at [473, 36] on div "single-neutral-actions-check-2 Confirmed" at bounding box center [500, 32] width 92 height 13
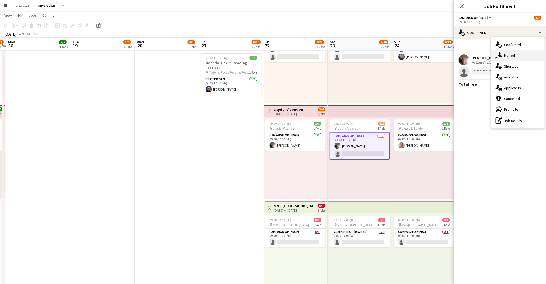
click at [497, 55] on icon "single-neutral-actions-share-1" at bounding box center [498, 55] width 6 height 6
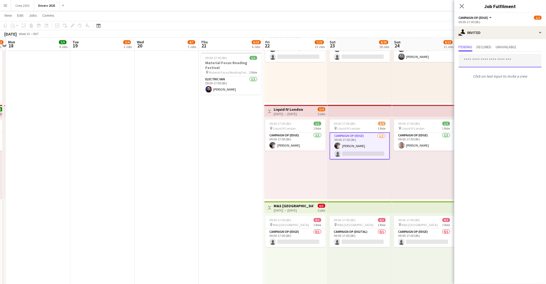
click at [475, 61] on input "text" at bounding box center [500, 60] width 83 height 13
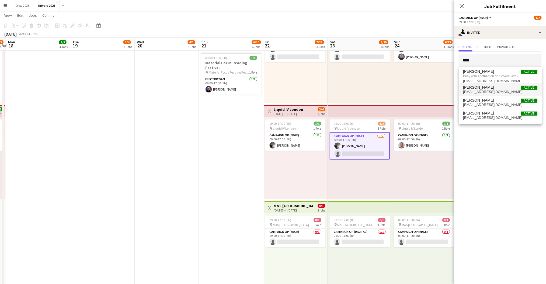
type input "****"
click at [492, 86] on span "[PERSON_NAME] Active" at bounding box center [500, 87] width 74 height 5
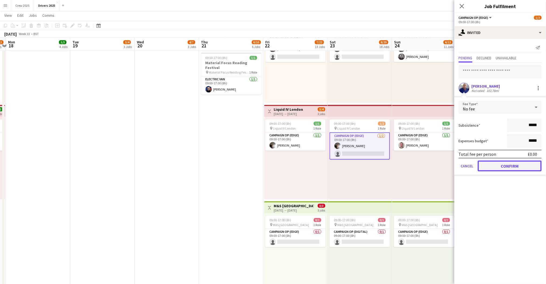
click at [515, 163] on button "Confirm" at bounding box center [510, 165] width 64 height 11
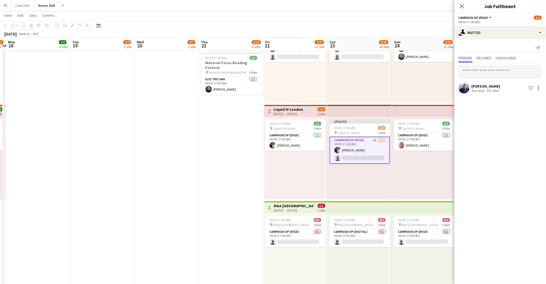
drag, startPoint x: 192, startPoint y: 180, endPoint x: 225, endPoint y: 173, distance: 33.1
click at [193, 180] on app-date-cell "11:00-19:00 (8h) 0/2 pin Strongbow Manchester 1 Role Campaign Op (Digital) 0/2 …" at bounding box center [167, 240] width 64 height 1433
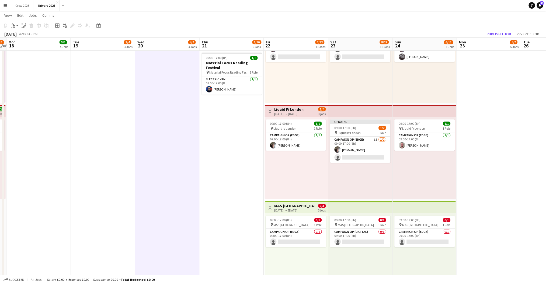
click at [288, 114] on div "[DATE] → [DATE]" at bounding box center [288, 114] width 29 height 4
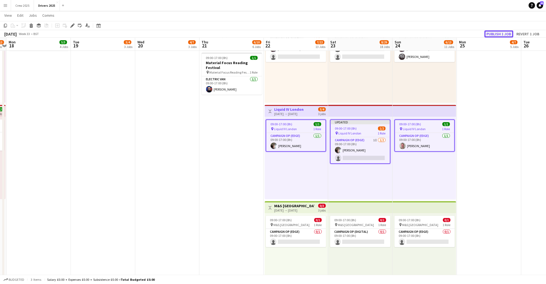
click at [501, 34] on button "Publish 1 job" at bounding box center [498, 33] width 29 height 7
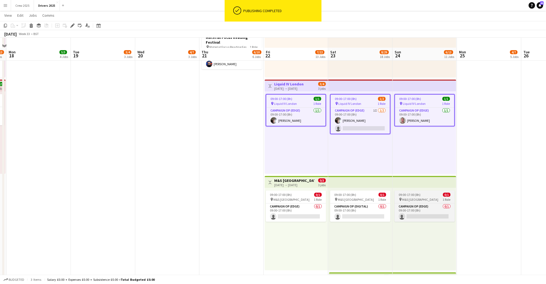
scroll to position [572, 0]
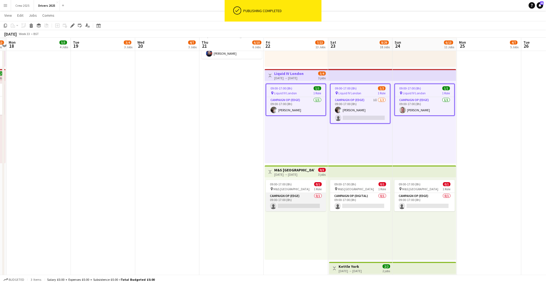
click at [296, 200] on app-card-role "Campaign Op (Edge) 0/1 09:00-17:00 (8h) single-neutral-actions" at bounding box center [296, 202] width 60 height 18
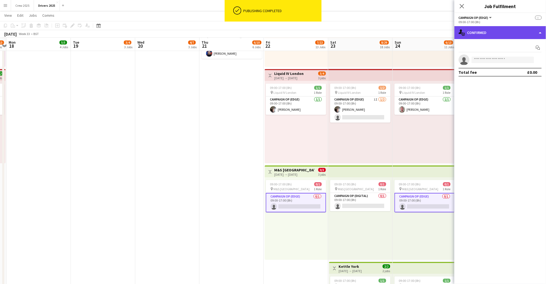
click at [509, 36] on div "single-neutral-actions-check-2 Confirmed" at bounding box center [500, 32] width 92 height 13
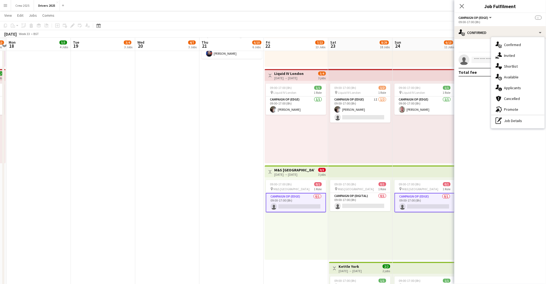
click at [516, 57] on div "single-neutral-actions-share-1 Invited" at bounding box center [517, 55] width 53 height 11
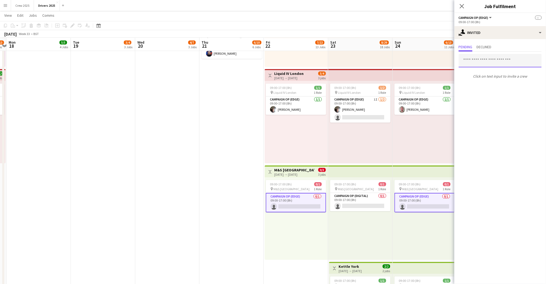
click at [489, 61] on input "text" at bounding box center [500, 60] width 83 height 13
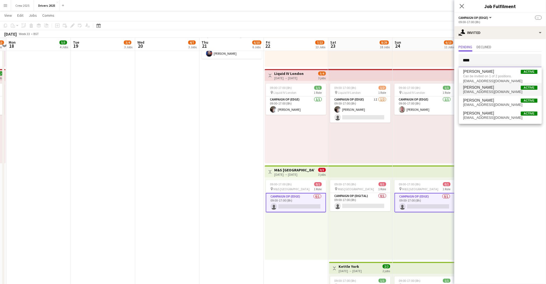
type input "****"
click at [488, 86] on span "[PERSON_NAME] Active" at bounding box center [500, 87] width 74 height 5
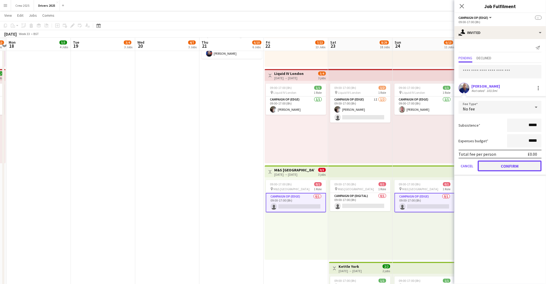
click at [518, 163] on button "Confirm" at bounding box center [510, 165] width 64 height 11
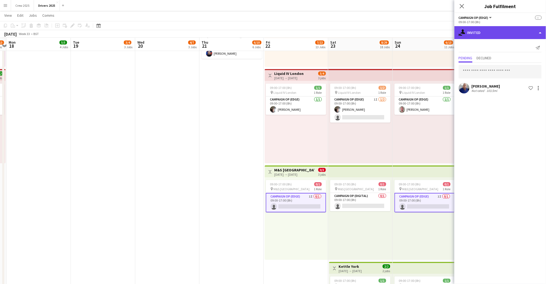
click at [496, 32] on div "single-neutral-actions-share-1 Invited" at bounding box center [500, 32] width 92 height 13
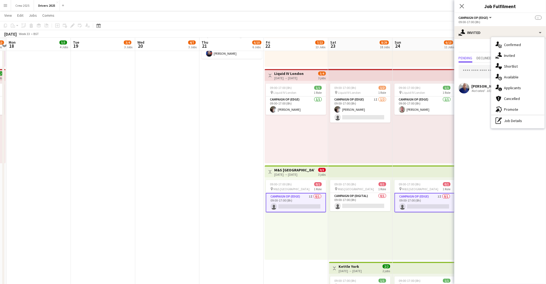
click at [195, 180] on app-date-cell "11:00-19:00 (8h) 0/2 pin Strongbow Manchester 1 Role Campaign Op (Digital) 0/2 …" at bounding box center [167, 204] width 64 height 1433
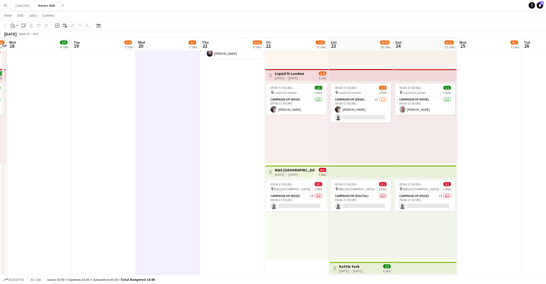
click at [287, 176] on app-top-bar "Toggle View M&S [GEOGRAPHIC_DATA] [DATE] → [DATE] 0/3 3 jobs" at bounding box center [296, 171] width 63 height 12
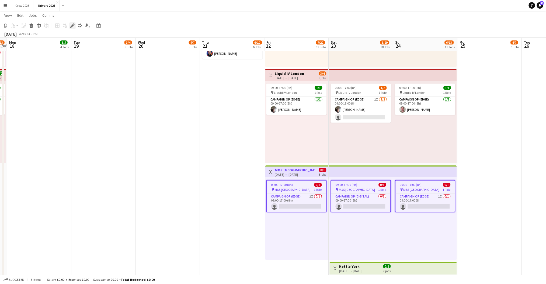
click at [70, 25] on icon "Edit" at bounding box center [72, 25] width 4 height 4
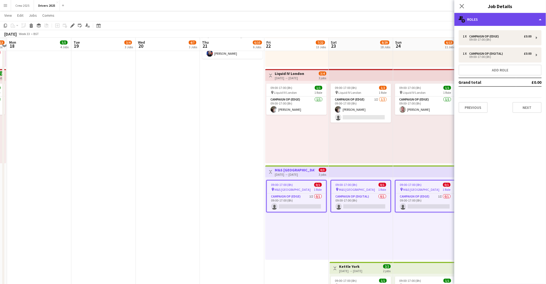
click at [487, 17] on div "multiple-users-add Roles" at bounding box center [500, 19] width 92 height 13
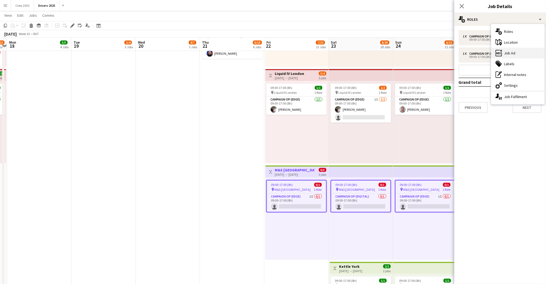
click at [527, 53] on div "ads-window Job Ad" at bounding box center [517, 53] width 53 height 11
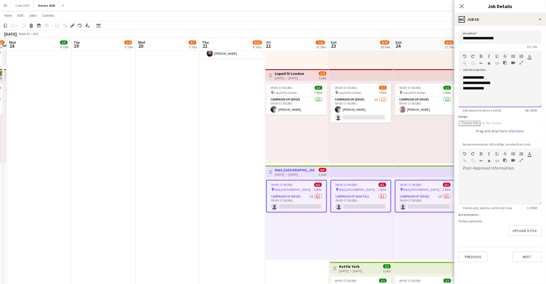
click at [502, 86] on div "**********" at bounding box center [500, 88] width 74 height 5
click at [533, 93] on div "**********" at bounding box center [500, 91] width 74 height 11
click at [230, 162] on app-date-cell "Toggle View Sky Various Locations [DATE] → [DATE] 0/28 28 jobs 09:00-17:00 (8h)…" at bounding box center [232, 204] width 64 height 1433
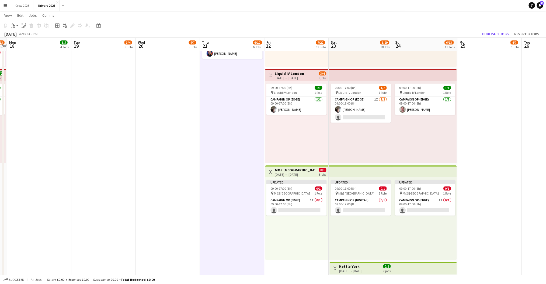
click at [292, 173] on div "[DATE] → [DATE]" at bounding box center [295, 174] width 40 height 4
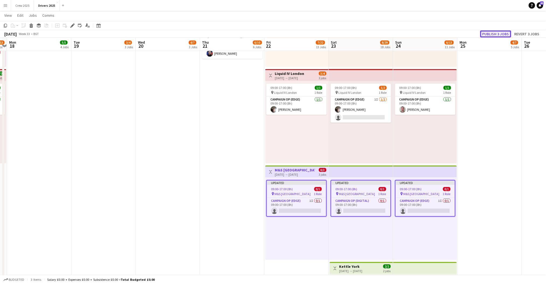
click at [498, 35] on button "Publish 3 jobs" at bounding box center [495, 33] width 31 height 7
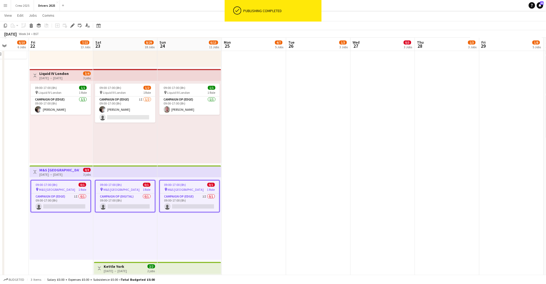
scroll to position [0, 220]
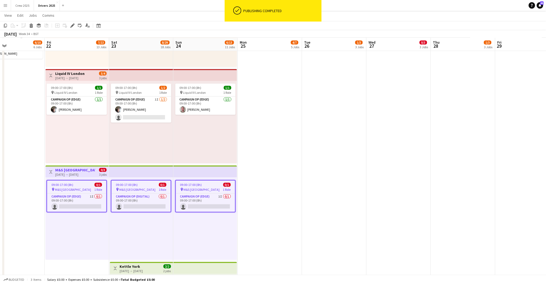
drag, startPoint x: 488, startPoint y: 173, endPoint x: 260, endPoint y: 211, distance: 231.1
click at [261, 211] on app-calendar-viewport "Mon 18 5/5 4 Jobs Tue 19 3/4 3 Jobs Wed 20 4/7 3 Jobs Thu 21 6/10 6 Jobs Fri 22…" at bounding box center [273, 185] width 546 height 1472
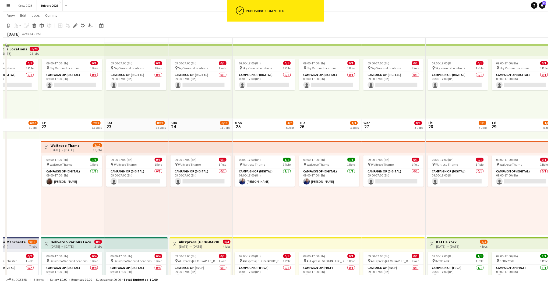
scroll to position [0, 0]
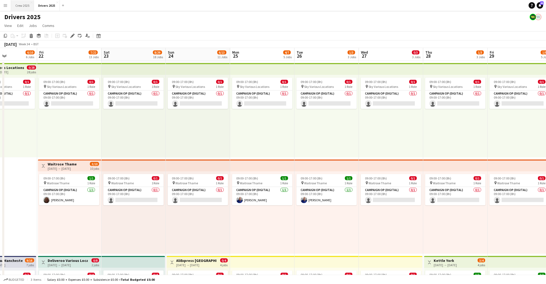
click at [22, 3] on button "Crew 2025 Close" at bounding box center [22, 5] width 23 height 11
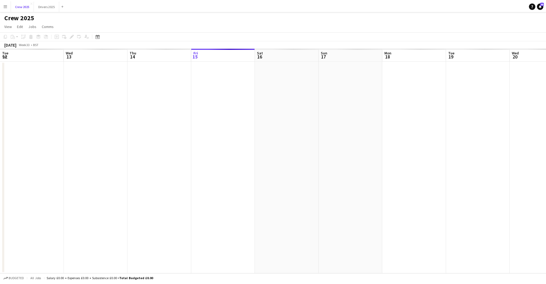
scroll to position [0, 128]
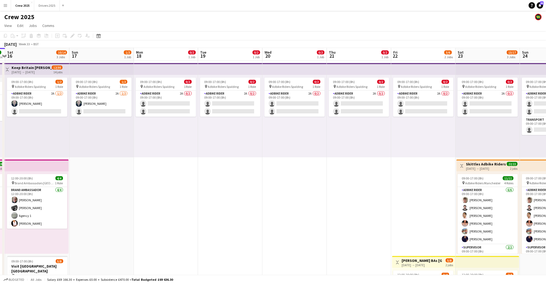
drag, startPoint x: 392, startPoint y: 205, endPoint x: 257, endPoint y: 224, distance: 135.4
click at [257, 224] on app-calendar-viewport "Wed 13 2/2 1 Job Thu 14 3/3 2 Jobs Fri 15 6/6 2 Jobs Sat 16 10/14 3 Jobs Sun 17…" at bounding box center [273, 200] width 546 height 304
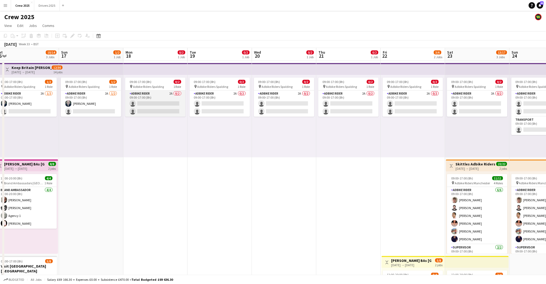
click at [151, 106] on app-card-role "Adbike Rider 2A 0/2 09:00-17:00 (8h) single-neutral-actions single-neutral-acti…" at bounding box center [155, 103] width 60 height 26
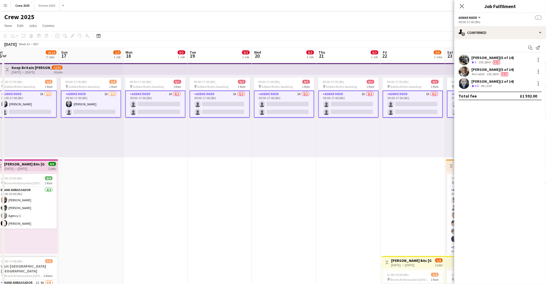
click at [152, 104] on app-card-role "Adbike Rider 2A 0/2 09:00-17:00 (8h) single-neutral-actions single-neutral-acti…" at bounding box center [155, 103] width 60 height 27
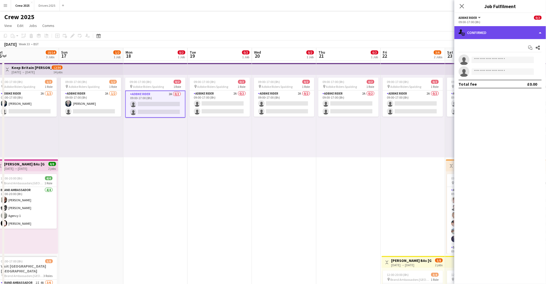
click at [490, 32] on div "single-neutral-actions-check-2 Confirmed" at bounding box center [500, 32] width 92 height 13
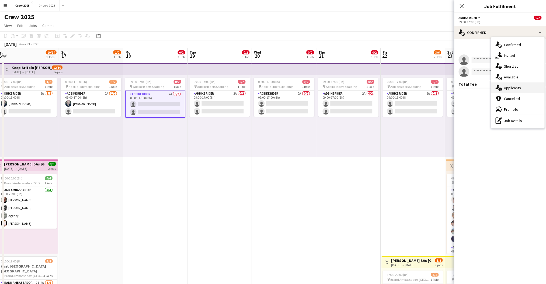
click at [525, 88] on div "single-neutral-actions-information Applicants" at bounding box center [517, 87] width 53 height 11
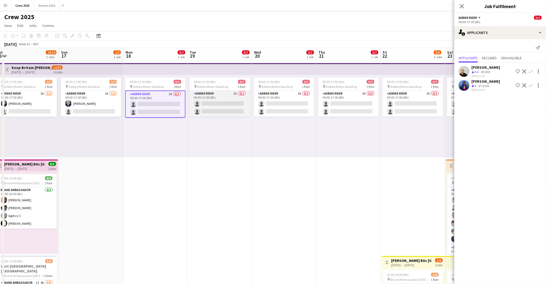
click at [237, 106] on app-card-role "Adbike Rider 2A 0/2 09:00-17:00 (8h) single-neutral-actions single-neutral-acti…" at bounding box center [220, 103] width 60 height 26
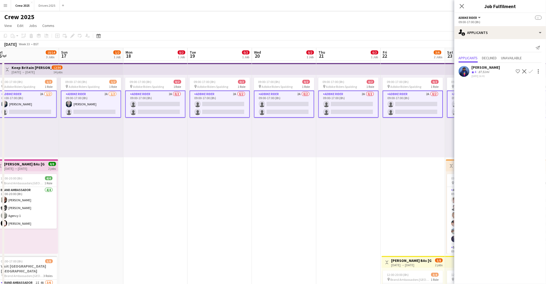
click at [236, 105] on app-card-role "Adbike Rider 2A 0/2 09:00-17:00 (8h) single-neutral-actions single-neutral-acti…" at bounding box center [220, 103] width 60 height 27
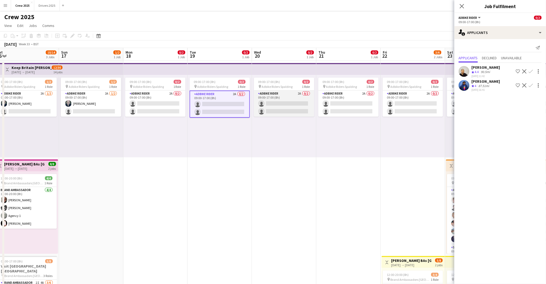
click at [282, 106] on app-card-role "Adbike Rider 2A 0/2 09:00-17:00 (8h) single-neutral-actions single-neutral-acti…" at bounding box center [284, 103] width 60 height 26
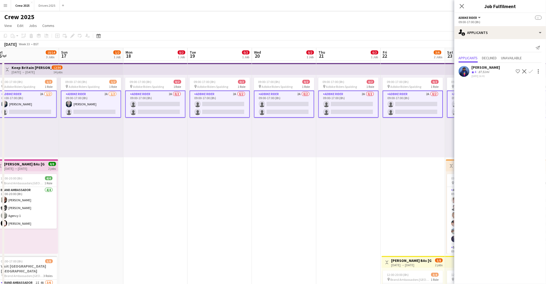
click at [281, 106] on app-card-role "Adbike Rider 2A 0/2 09:00-17:00 (8h) single-neutral-actions single-neutral-acti…" at bounding box center [284, 103] width 60 height 27
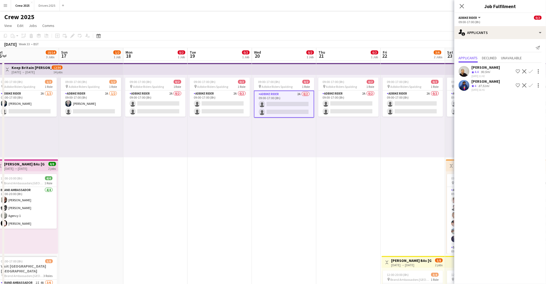
click at [163, 203] on app-date-cell "09:00-17:00 (8h) 0/2 pin Adbike Riders Spalding 1 Role Adbike Rider 2A 0/2 09:0…" at bounding box center [155, 206] width 64 height 291
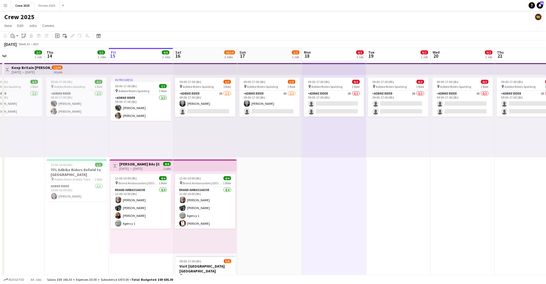
scroll to position [0, 148]
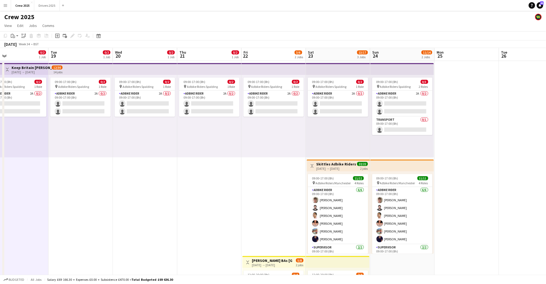
drag, startPoint x: 431, startPoint y: 197, endPoint x: 118, endPoint y: 219, distance: 313.6
click at [111, 220] on app-calendar-viewport "Sat 16 10/14 3 Jobs Sun 17 1/2 1 Job Mon 18 0/2 1 Job Tue 19 0/2 1 Job Wed 20 0…" at bounding box center [273, 200] width 546 height 304
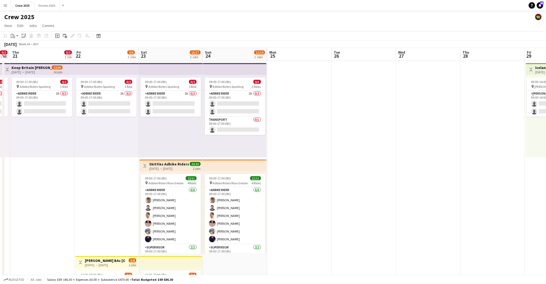
scroll to position [0, 225]
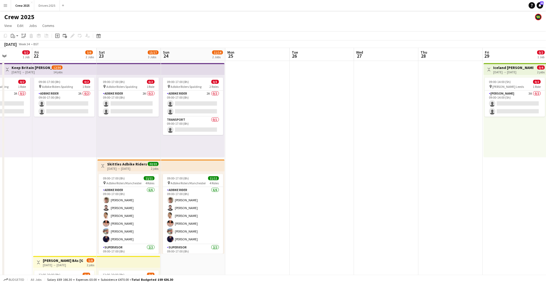
drag, startPoint x: 144, startPoint y: 199, endPoint x: -26, endPoint y: 206, distance: 170.1
click at [0, 206] on html "Menu Boards Boards Boards All jobs Status Workforce Workforce My Workforce Recr…" at bounding box center [273, 180] width 546 height 361
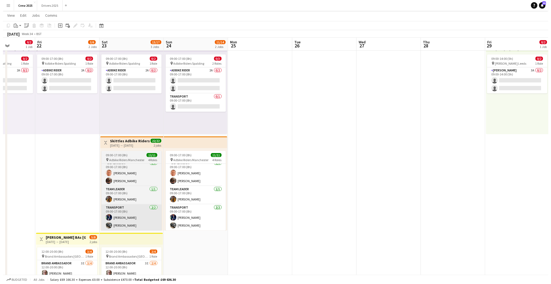
scroll to position [0, 0]
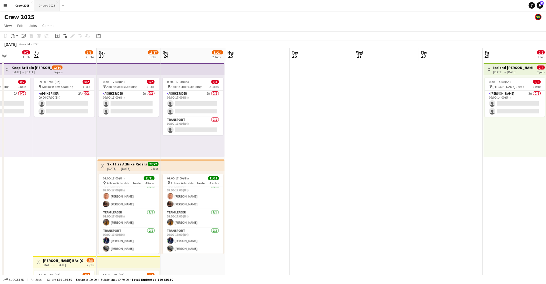
click at [45, 6] on button "Drivers 2025 Close" at bounding box center [47, 5] width 26 height 11
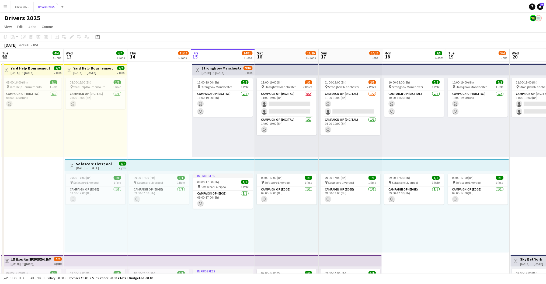
scroll to position [0, 128]
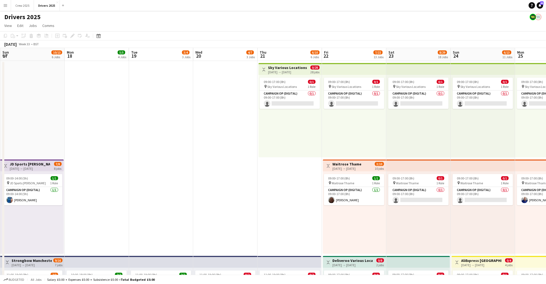
drag, startPoint x: 399, startPoint y: 194, endPoint x: 136, endPoint y: 201, distance: 262.9
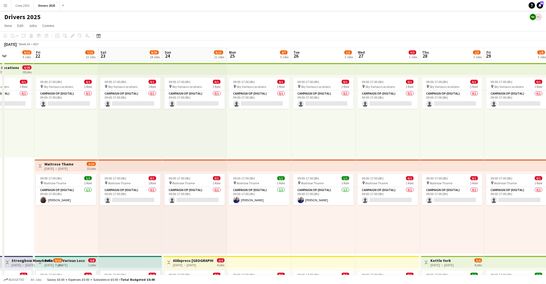
scroll to position [0, 184]
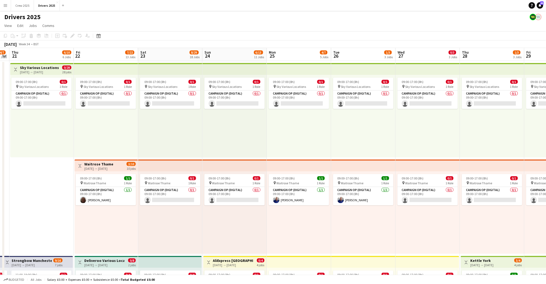
drag, startPoint x: 193, startPoint y: 183, endPoint x: -12, endPoint y: 193, distance: 205.9
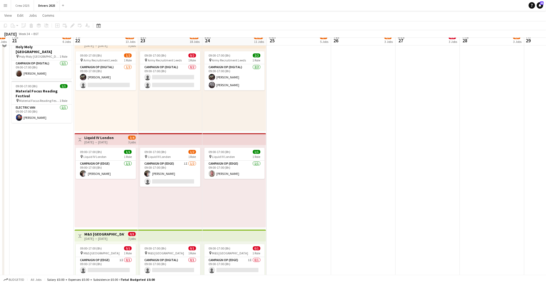
scroll to position [610, 0]
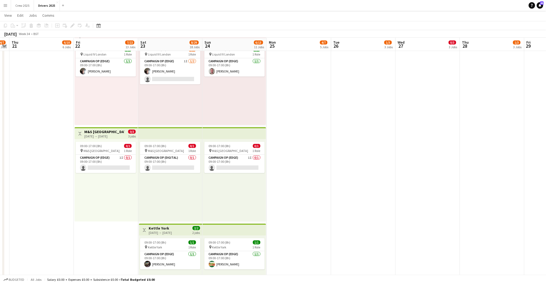
click at [300, 200] on app-date-cell "09:00-17:00 (8h) 0/1 pin Sky Various Locations 1 Role Campaign Op (Digital) 0/1…" at bounding box center [299, 166] width 64 height 1433
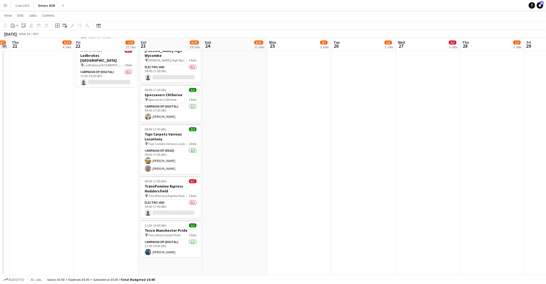
scroll to position [0, 0]
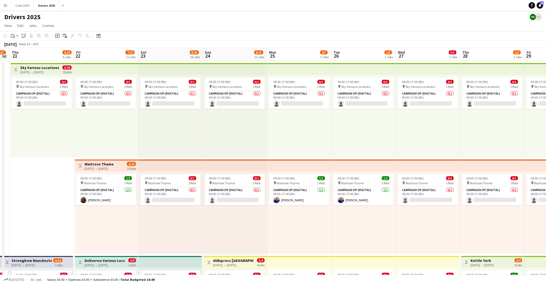
click at [298, 241] on div "09:00-17:00 (8h) 1/1 pin Waitrose Thame 1 Role Campaign Op (Digital) [DATE] 09:…" at bounding box center [299, 212] width 64 height 82
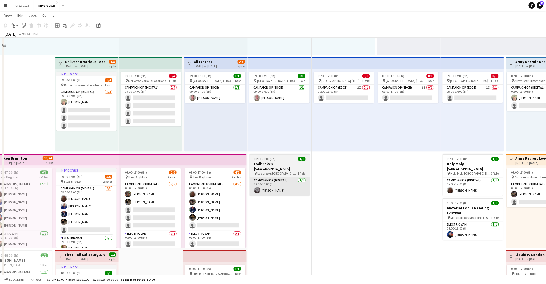
scroll to position [395, 0]
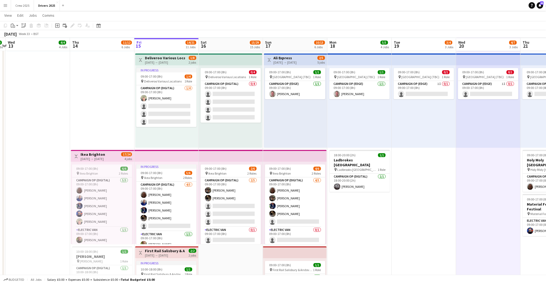
scroll to position [0, 195]
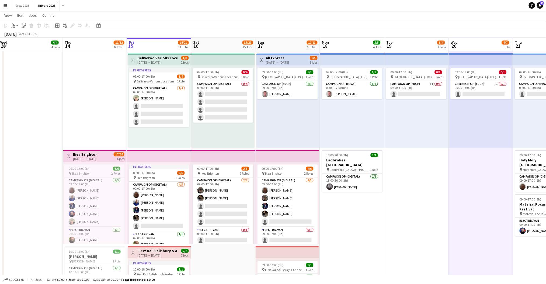
drag, startPoint x: 79, startPoint y: 192, endPoint x: 151, endPoint y: 206, distance: 73.8
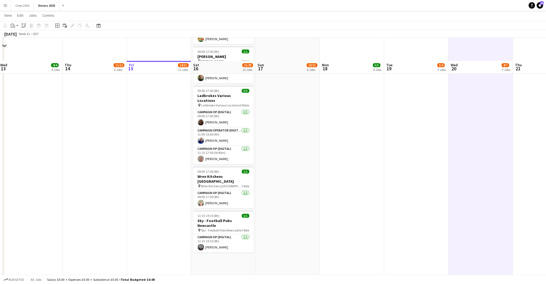
scroll to position [1149, 0]
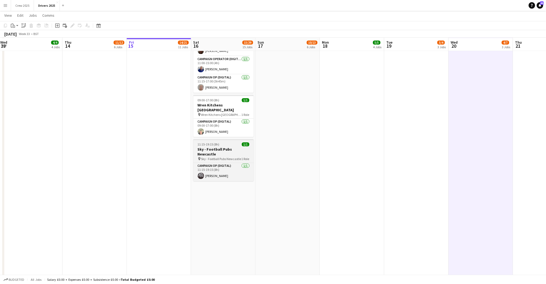
click at [220, 142] on div "11:15-19:15 (8h) 1/1" at bounding box center [223, 144] width 60 height 4
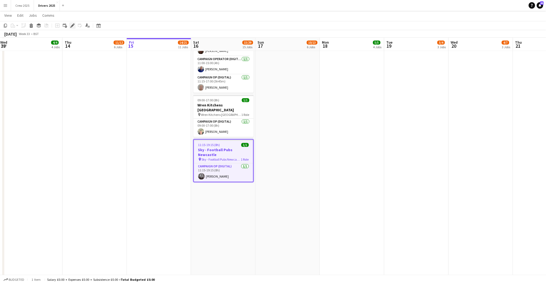
click at [71, 26] on icon at bounding box center [72, 25] width 3 height 3
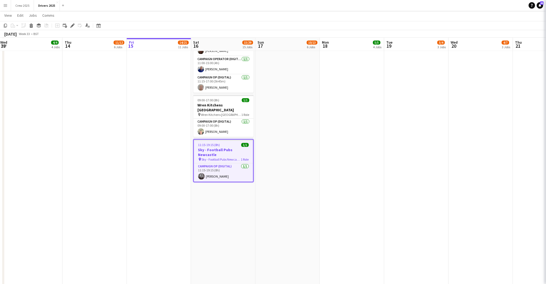
type input "**********"
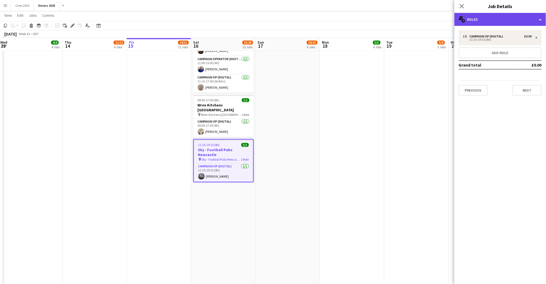
click at [486, 19] on div "multiple-users-add Roles" at bounding box center [500, 19] width 92 height 13
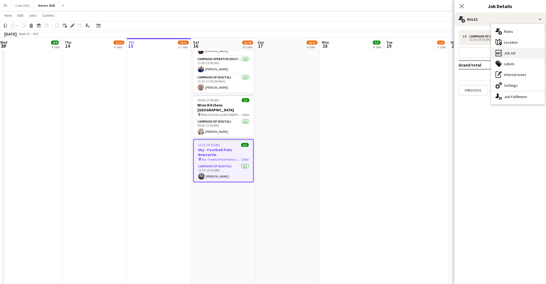
click at [520, 51] on div "ads-window Job Ad" at bounding box center [517, 53] width 53 height 11
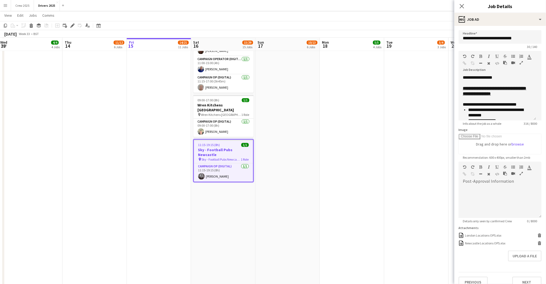
drag, startPoint x: 538, startPoint y: 106, endPoint x: 538, endPoint y: 119, distance: 13.2
click at [538, 119] on form "**********" at bounding box center [500, 158] width 92 height 257
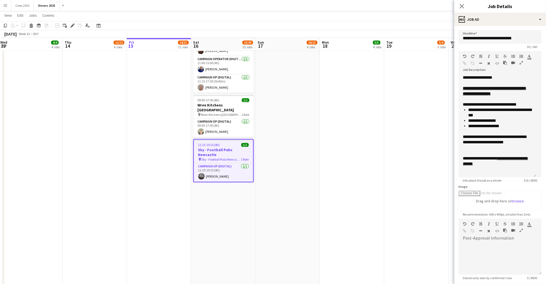
drag, startPoint x: 535, startPoint y: 118, endPoint x: 532, endPoint y: 175, distance: 57.4
click at [532, 175] on div "**********" at bounding box center [498, 126] width 78 height 102
click at [506, 148] on div at bounding box center [497, 147] width 69 height 5
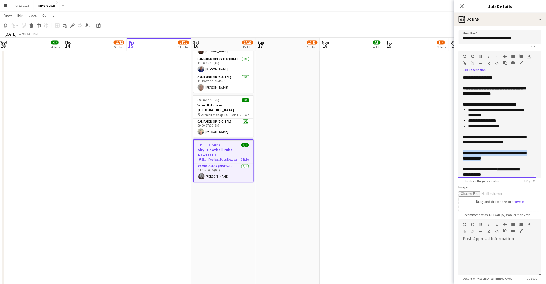
drag, startPoint x: 507, startPoint y: 158, endPoint x: 457, endPoint y: 153, distance: 49.7
click at [457, 153] on form "**********" at bounding box center [500, 187] width 92 height 314
click at [482, 57] on icon "button" at bounding box center [481, 56] width 3 height 4
click at [497, 56] on icon "button" at bounding box center [496, 56] width 3 height 4
click at [511, 157] on div "**********" at bounding box center [494, 155] width 63 height 11
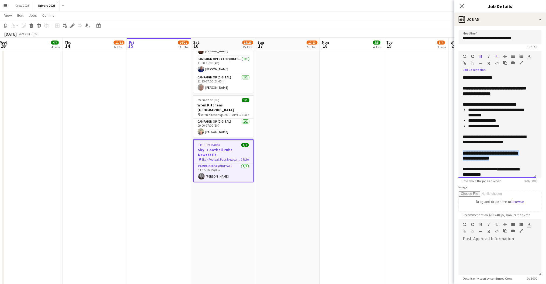
drag, startPoint x: 510, startPoint y: 158, endPoint x: 462, endPoint y: 153, distance: 48.9
click at [462, 153] on div "**********" at bounding box center [498, 126] width 78 height 103
copy u "**********"
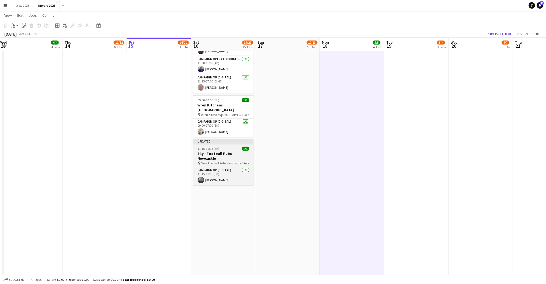
click at [227, 139] on div "Updated" at bounding box center [223, 141] width 60 height 4
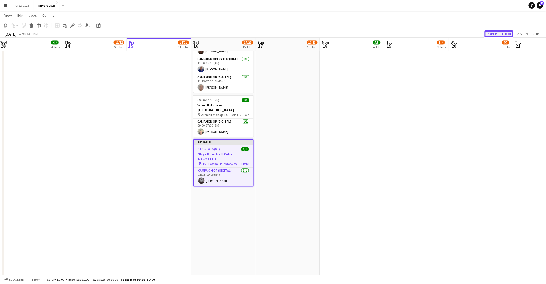
click at [497, 30] on button "Publish 1 job" at bounding box center [498, 33] width 29 height 7
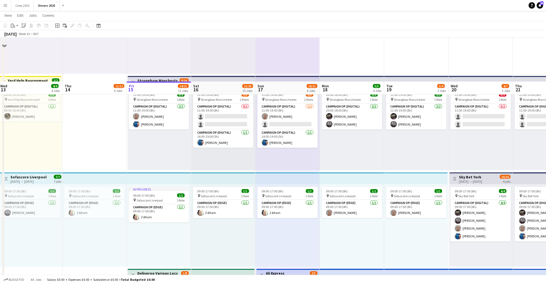
scroll to position [323, 0]
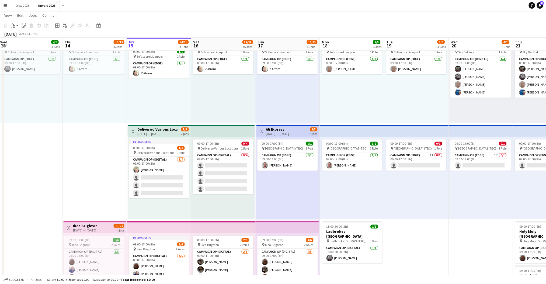
click at [277, 135] on div "[DATE] → [DATE]" at bounding box center [277, 134] width 23 height 4
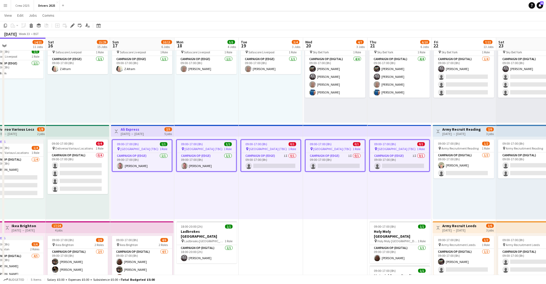
drag, startPoint x: 402, startPoint y: 196, endPoint x: 257, endPoint y: 194, distance: 144.3
click at [70, 25] on icon "Edit" at bounding box center [72, 25] width 4 height 4
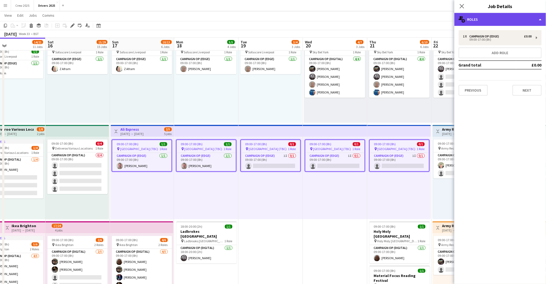
click at [486, 19] on div "multiple-users-add Roles" at bounding box center [500, 19] width 92 height 13
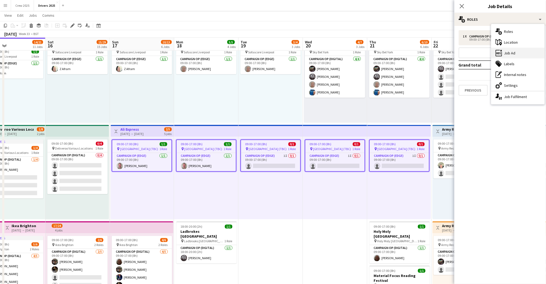
click at [522, 50] on div "ads-window Job Ad" at bounding box center [517, 53] width 53 height 11
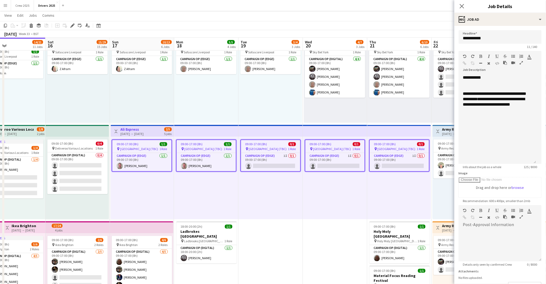
drag, startPoint x: 539, startPoint y: 105, endPoint x: 535, endPoint y: 162, distance: 56.7
click at [535, 162] on div "**********" at bounding box center [498, 119] width 78 height 89
drag, startPoint x: 468, startPoint y: 77, endPoint x: 441, endPoint y: 81, distance: 27.7
click at [488, 77] on div "**********" at bounding box center [497, 77] width 69 height 5
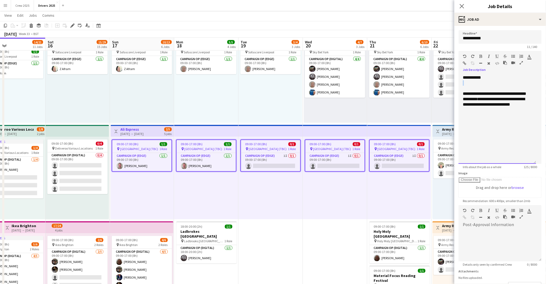
click at [488, 77] on div "**********" at bounding box center [497, 77] width 69 height 5
paste div
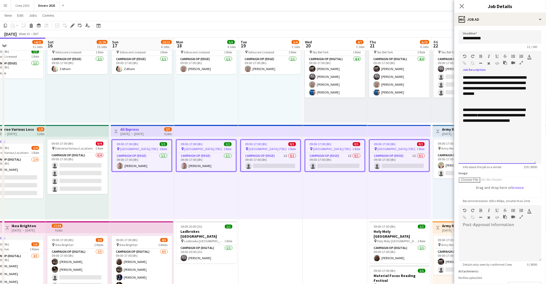
click at [463, 76] on div "**********" at bounding box center [498, 119] width 78 height 89
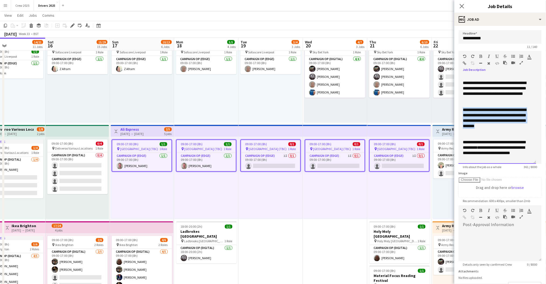
drag, startPoint x: 523, startPoint y: 132, endPoint x: 458, endPoint y: 111, distance: 68.4
click at [458, 111] on form "**********" at bounding box center [500, 174] width 92 height 288
copy div "**********"
click at [463, 63] on icon "button" at bounding box center [465, 63] width 4 height 4
click at [495, 137] on div at bounding box center [497, 136] width 69 height 5
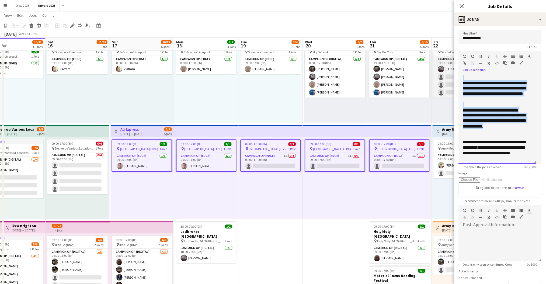
drag, startPoint x: 527, startPoint y: 133, endPoint x: 444, endPoint y: 79, distance: 99.2
copy div "**********"
click at [203, 92] on div "09:00-17:00 (8h) 1/1 pin Sofascore Liverpool 1 Role Campaign Op (Edge) [DATE] 0…" at bounding box center [206, 81] width 64 height 82
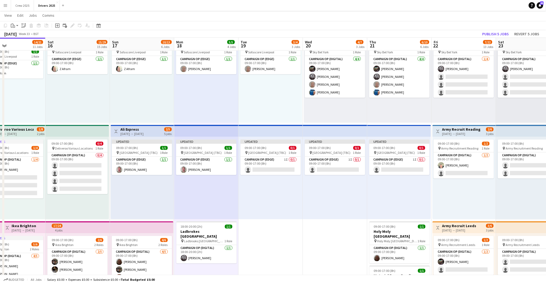
click at [134, 133] on div "[DATE] → [DATE]" at bounding box center [131, 134] width 23 height 4
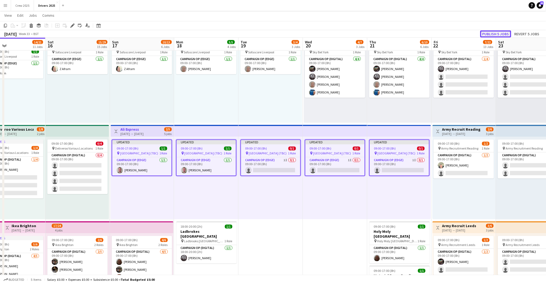
click at [494, 32] on button "Publish 5 jobs" at bounding box center [495, 33] width 31 height 7
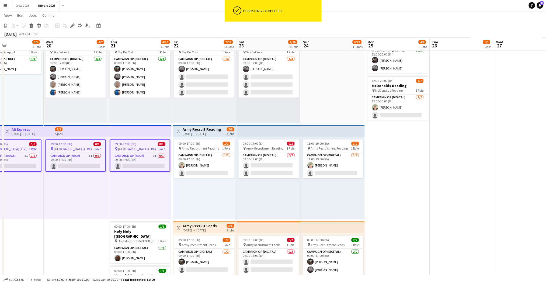
scroll to position [0, 228]
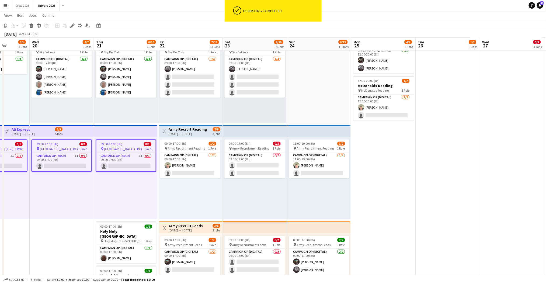
drag, startPoint x: 477, startPoint y: 196, endPoint x: 204, endPoint y: 200, distance: 273.6
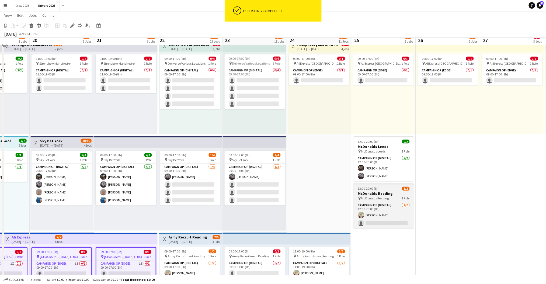
scroll to position [108, 0]
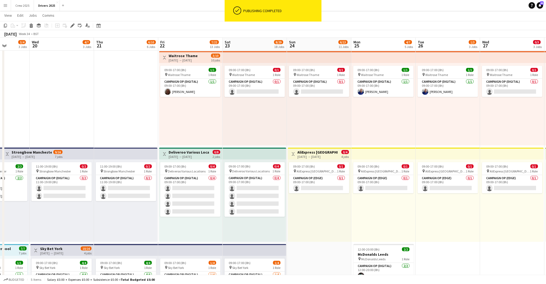
click at [312, 151] on h3 "AliExpress [GEOGRAPHIC_DATA]" at bounding box center [318, 152] width 40 height 5
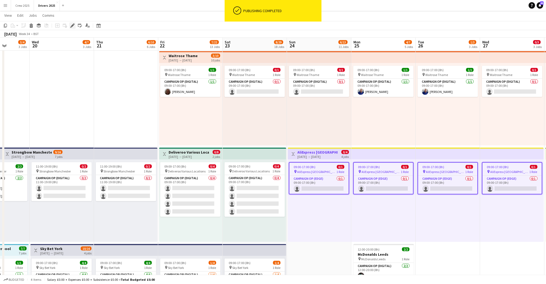
click at [70, 25] on icon "Edit" at bounding box center [72, 25] width 4 height 4
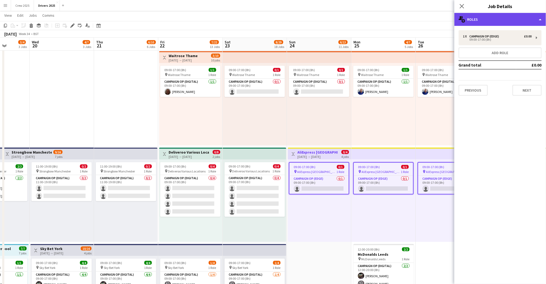
click at [475, 19] on div "multiple-users-add Roles" at bounding box center [500, 19] width 92 height 13
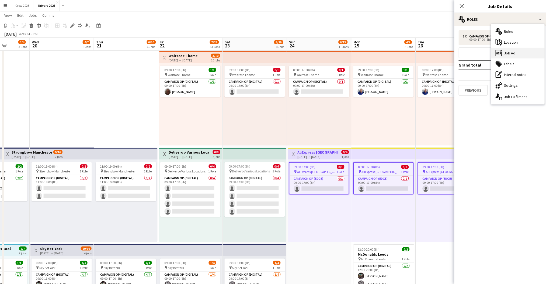
click at [516, 52] on div "ads-window Job Ad" at bounding box center [517, 53] width 53 height 11
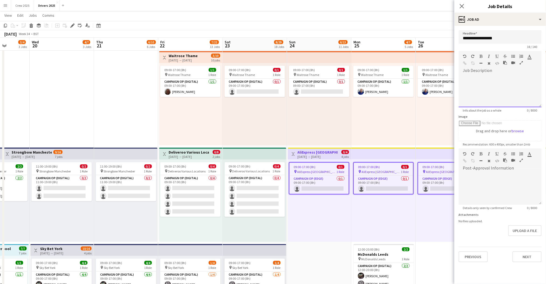
click at [496, 81] on div at bounding box center [500, 91] width 83 height 32
paste div
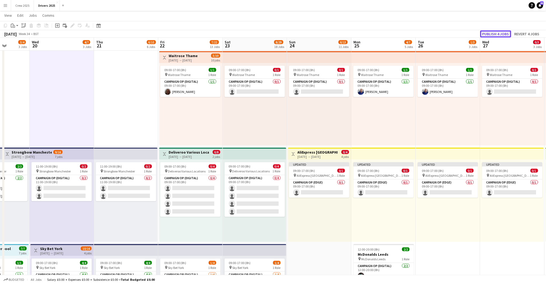
click at [494, 33] on button "Publish 4 jobs" at bounding box center [495, 33] width 31 height 7
